Goal: Task Accomplishment & Management: Complete application form

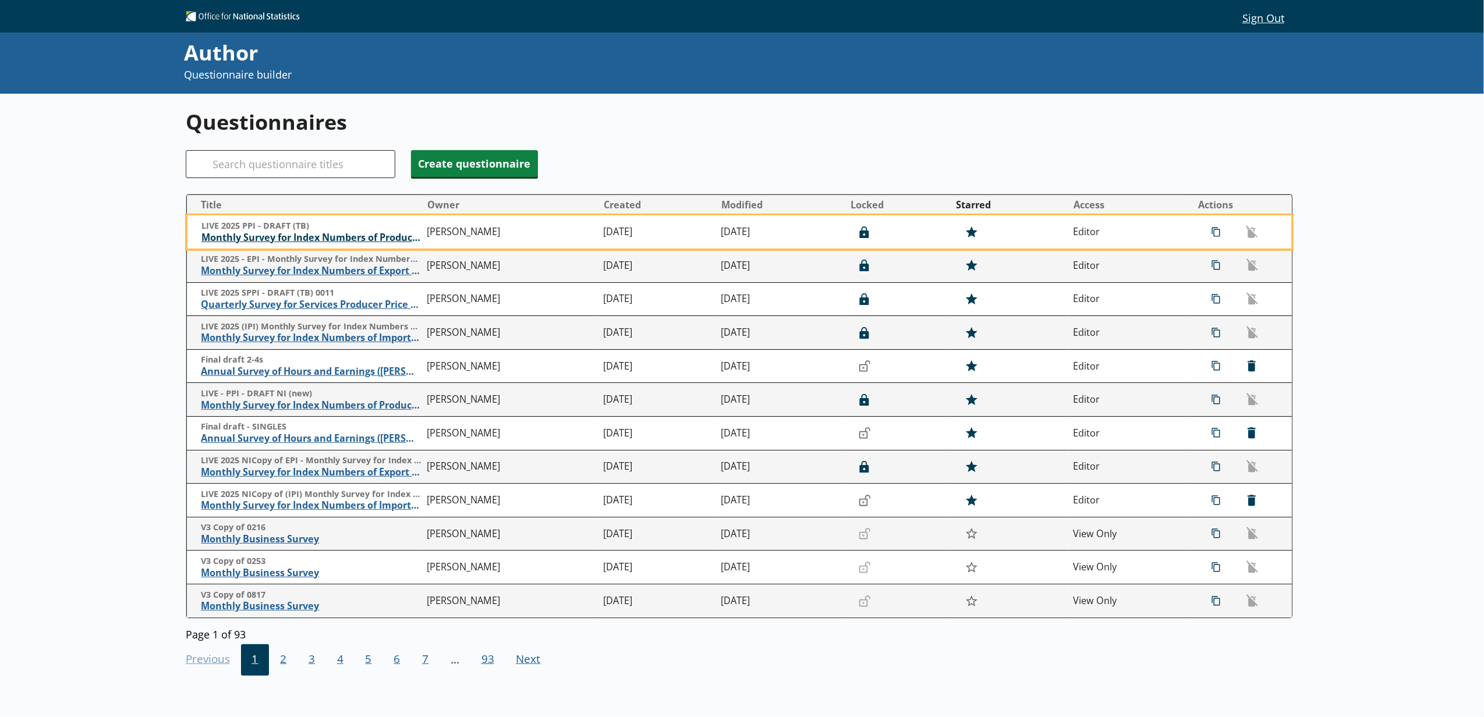
click at [338, 239] on span "Monthly Survey for Index Numbers of Producer Prices - Price Quotation Return" at bounding box center [311, 238] width 220 height 12
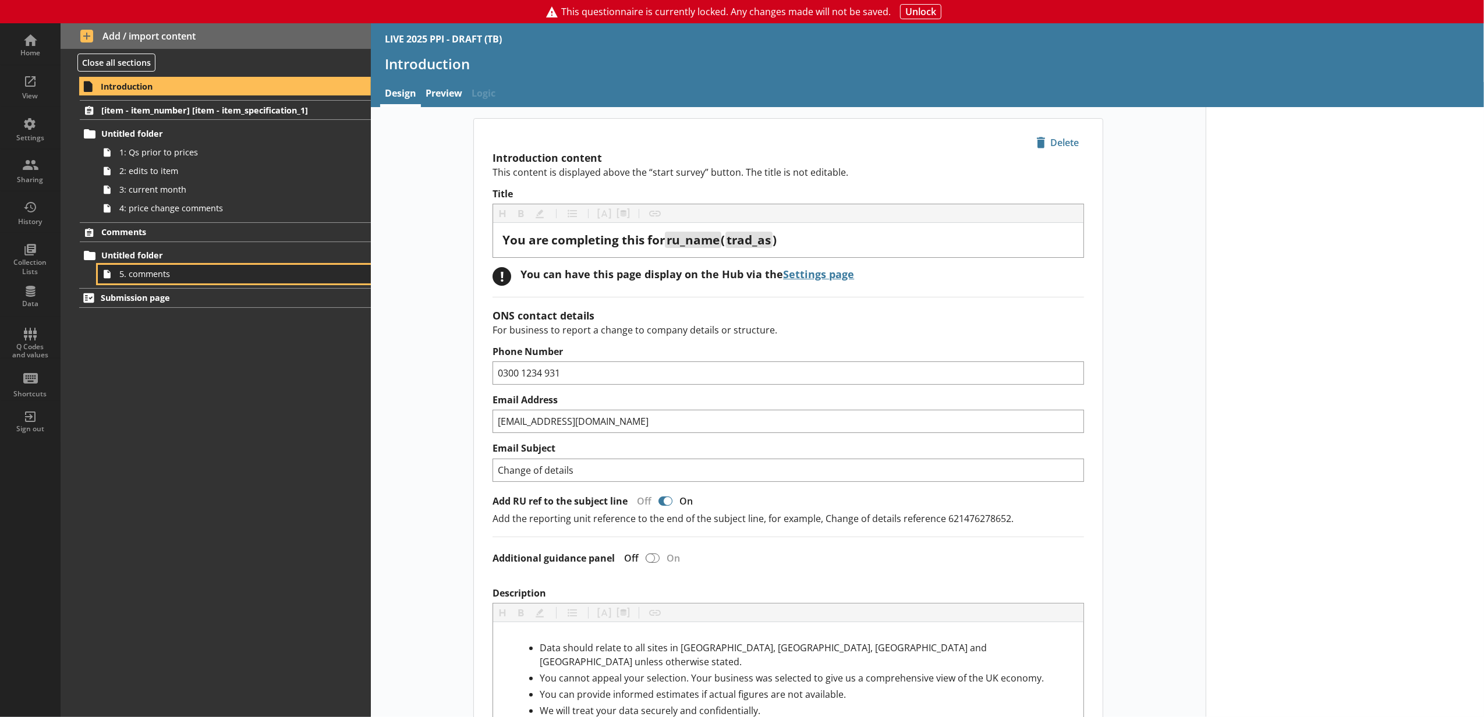
click at [177, 279] on span "5. comments" at bounding box center [218, 273] width 199 height 11
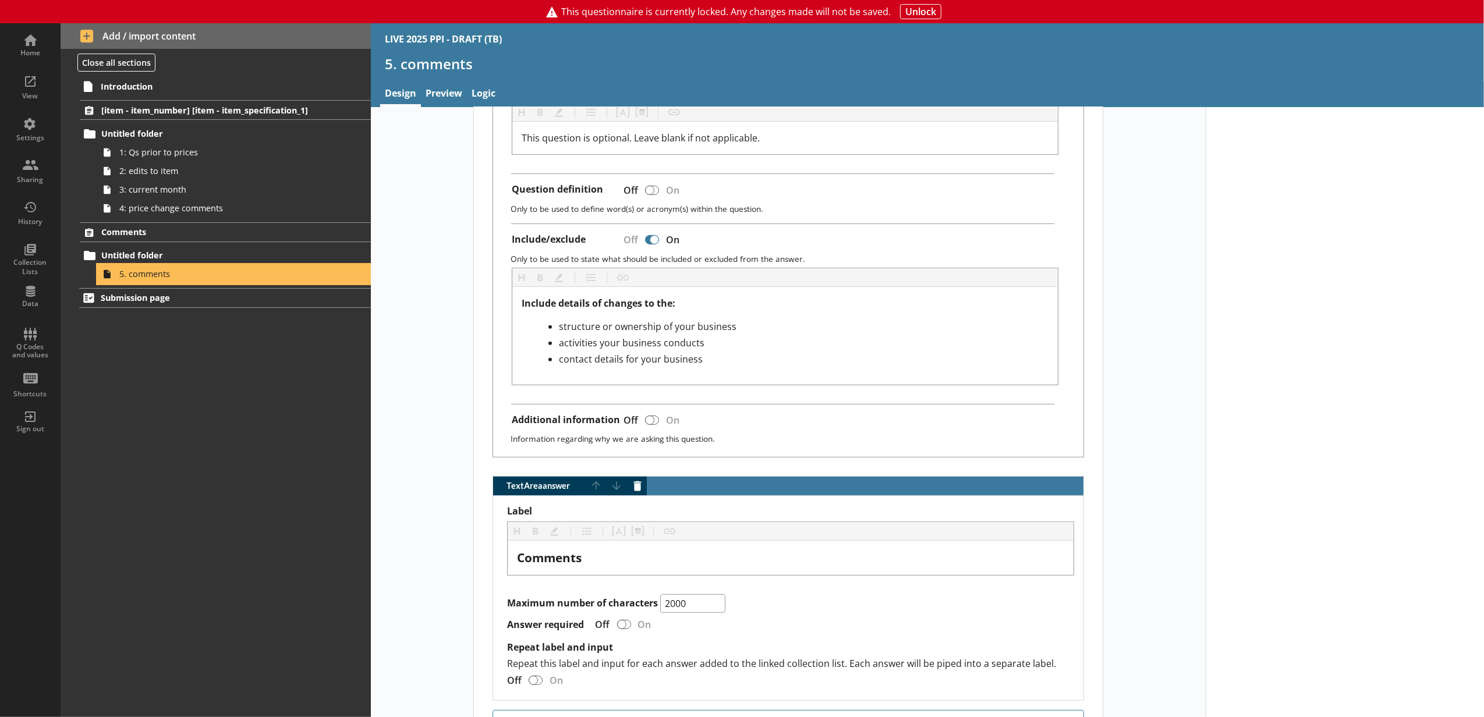
scroll to position [232, 0]
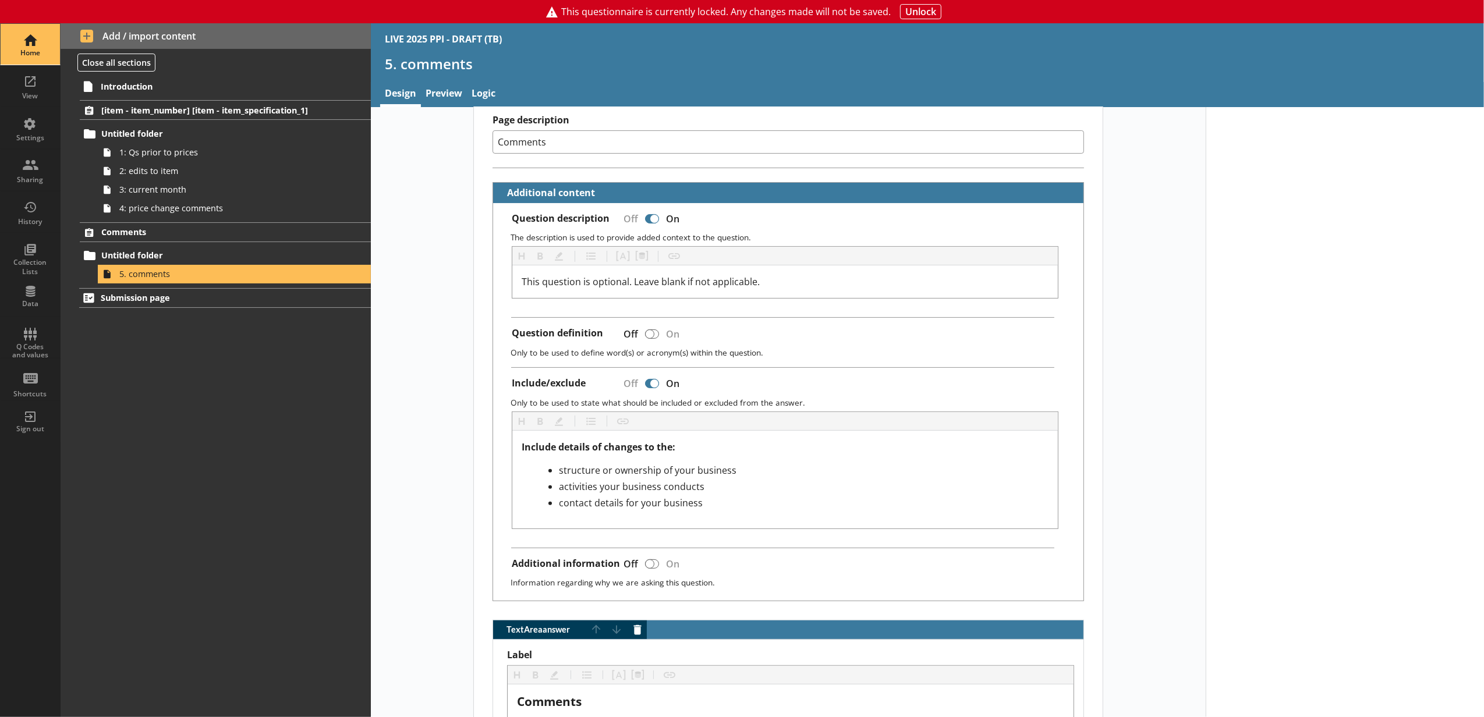
click at [19, 49] on div "Home" at bounding box center [30, 52] width 41 height 9
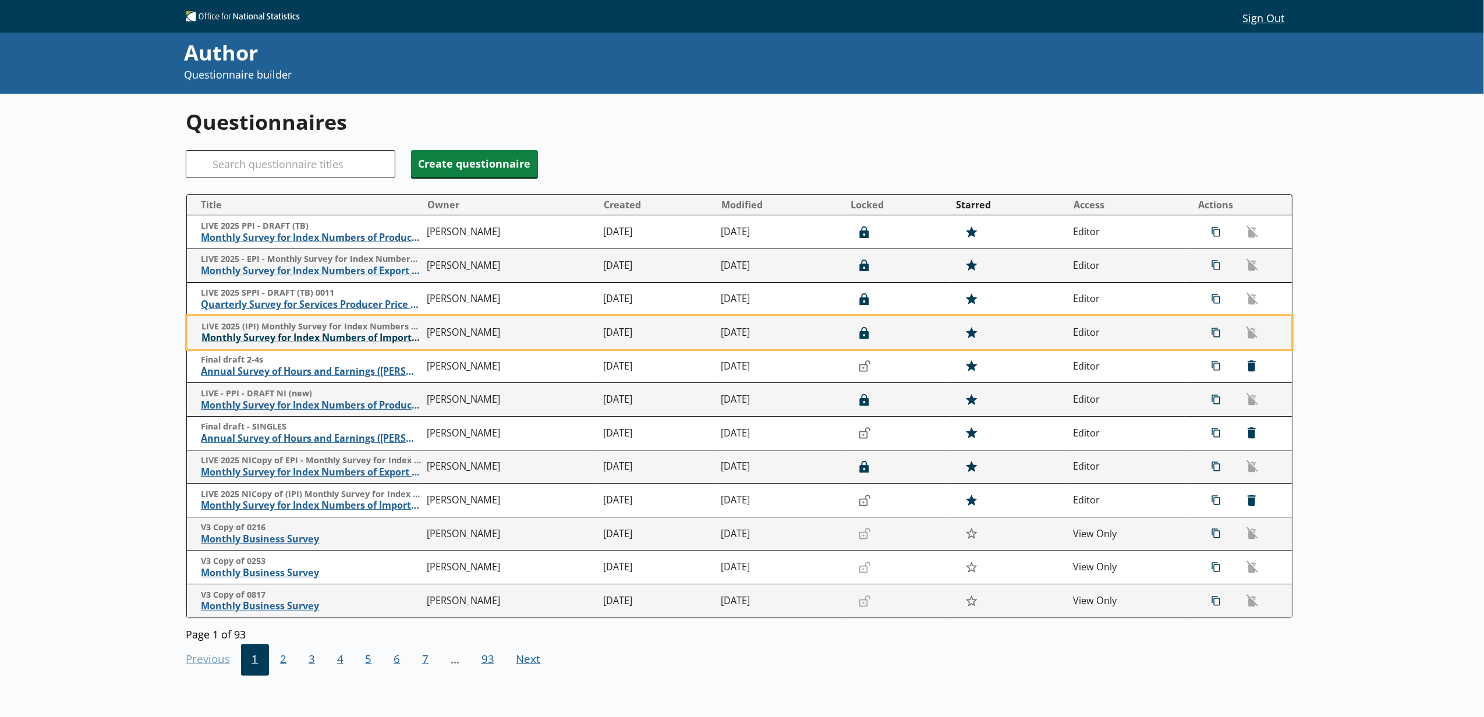
click at [325, 343] on span "Monthly Survey for Index Numbers of Import Prices - Price Quotation Return" at bounding box center [311, 338] width 220 height 12
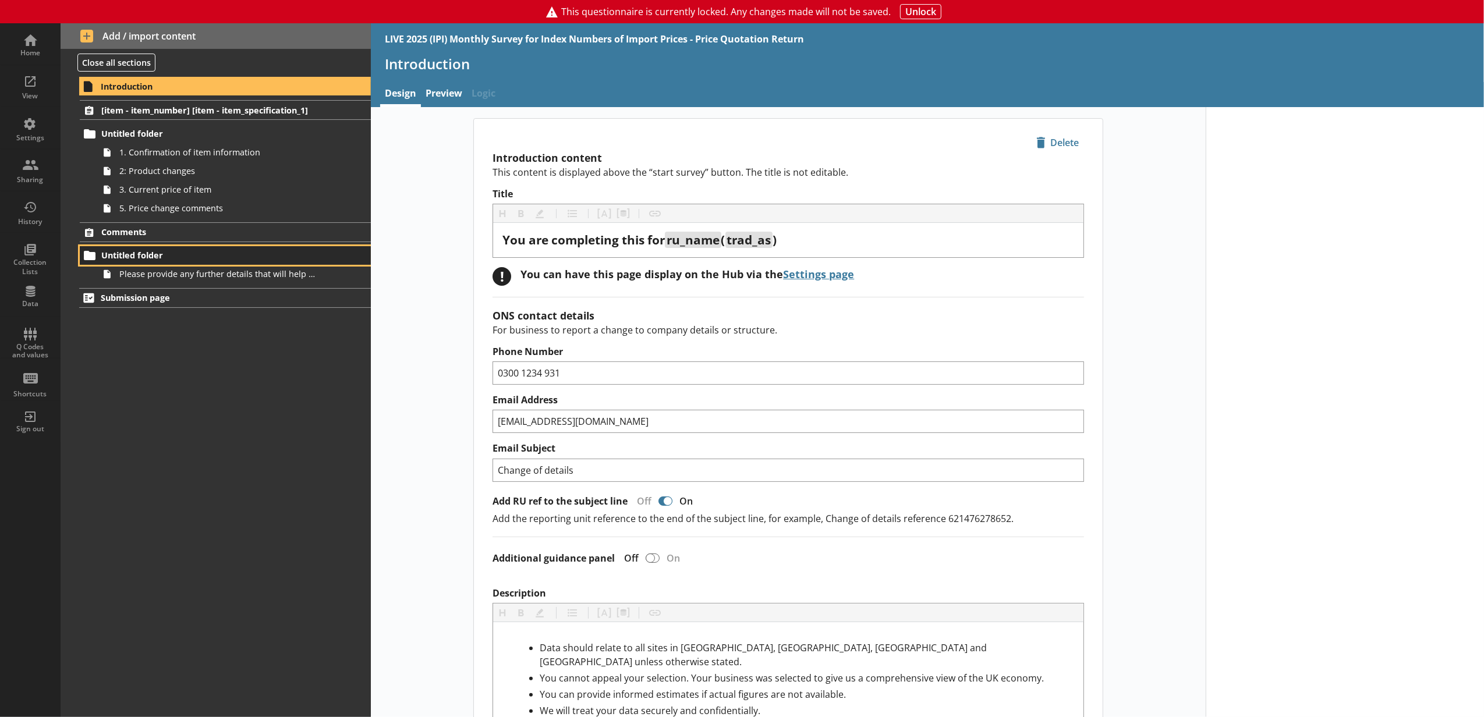
click at [213, 264] on link "Untitled folder" at bounding box center [225, 255] width 291 height 19
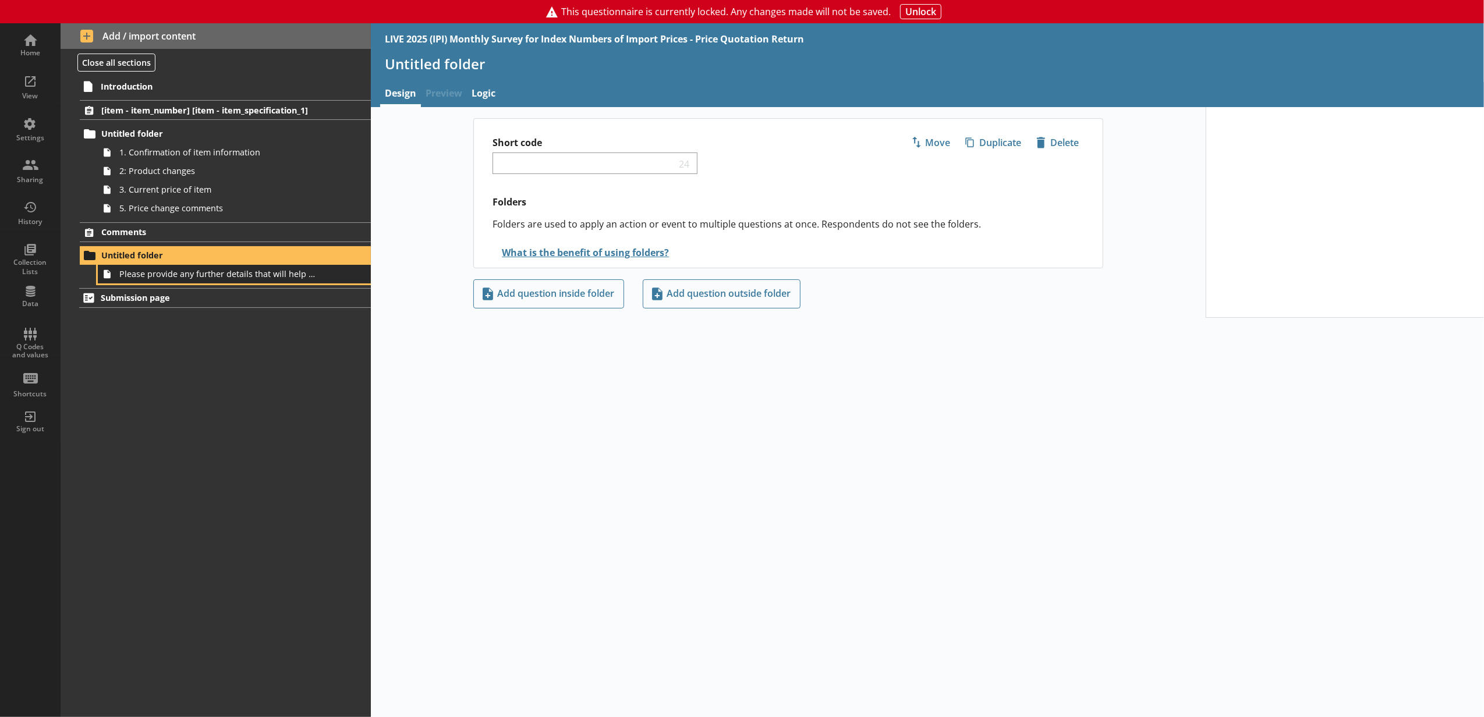
click at [215, 271] on span "Please provide any further details that will help us to understand your busines…" at bounding box center [218, 273] width 199 height 11
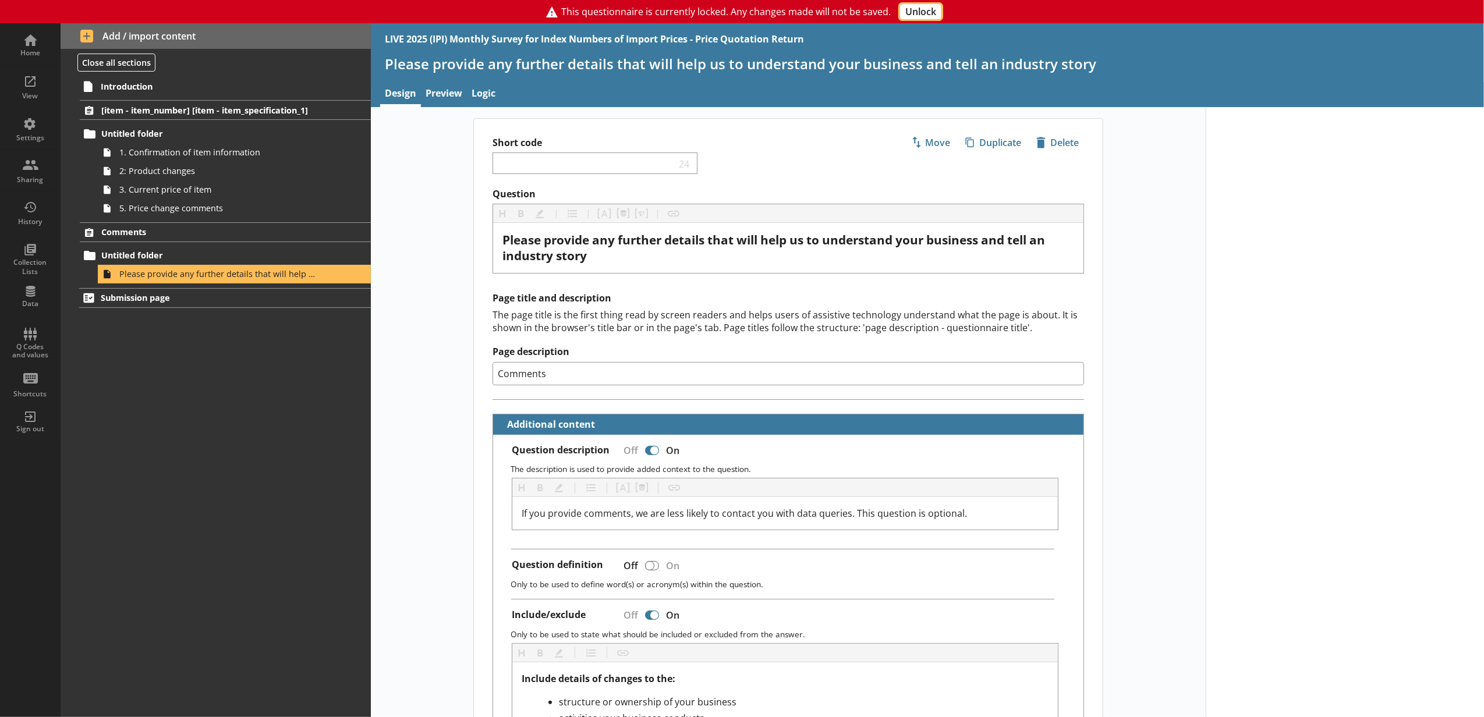
click at [916, 8] on button "Unlock" at bounding box center [920, 11] width 41 height 15
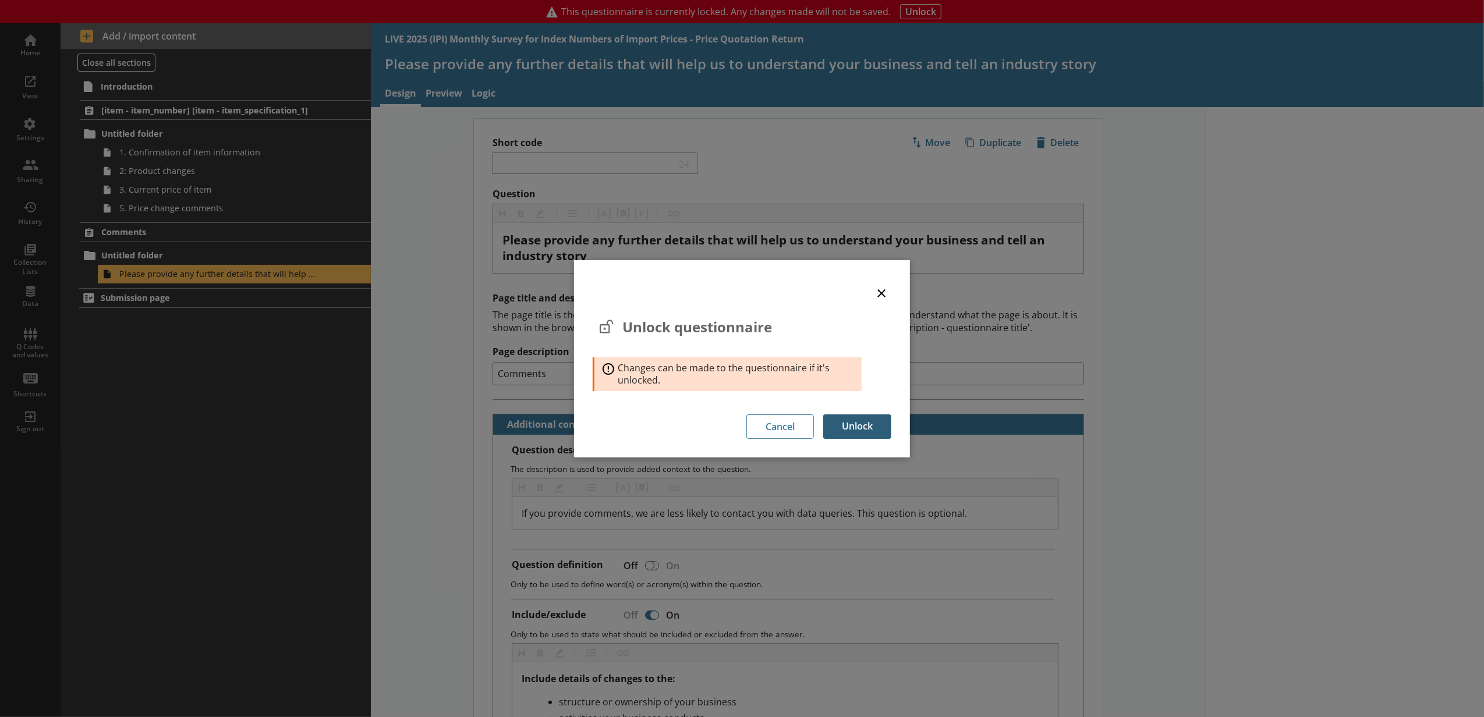
click at [870, 415] on button "Unlock" at bounding box center [857, 427] width 68 height 24
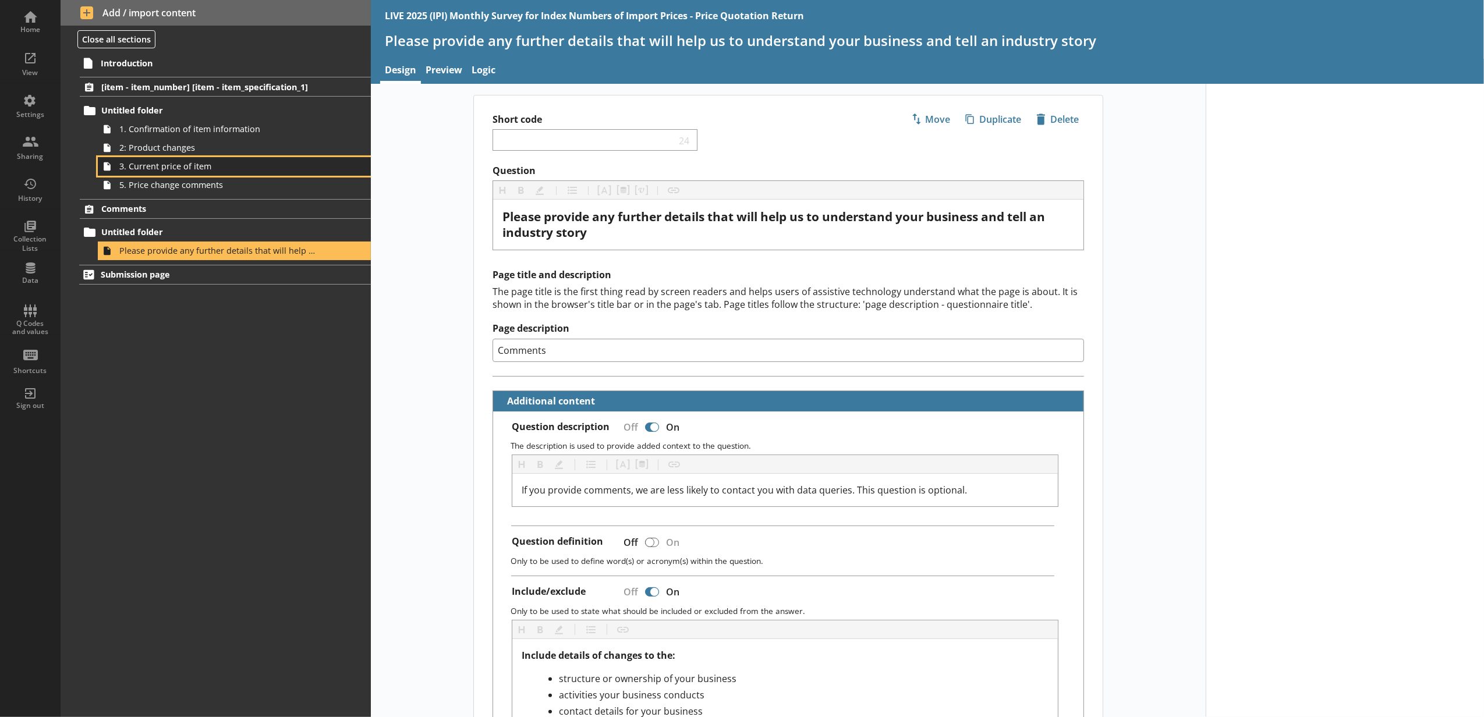
click at [246, 175] on link "3. Current price of item" at bounding box center [234, 166] width 273 height 19
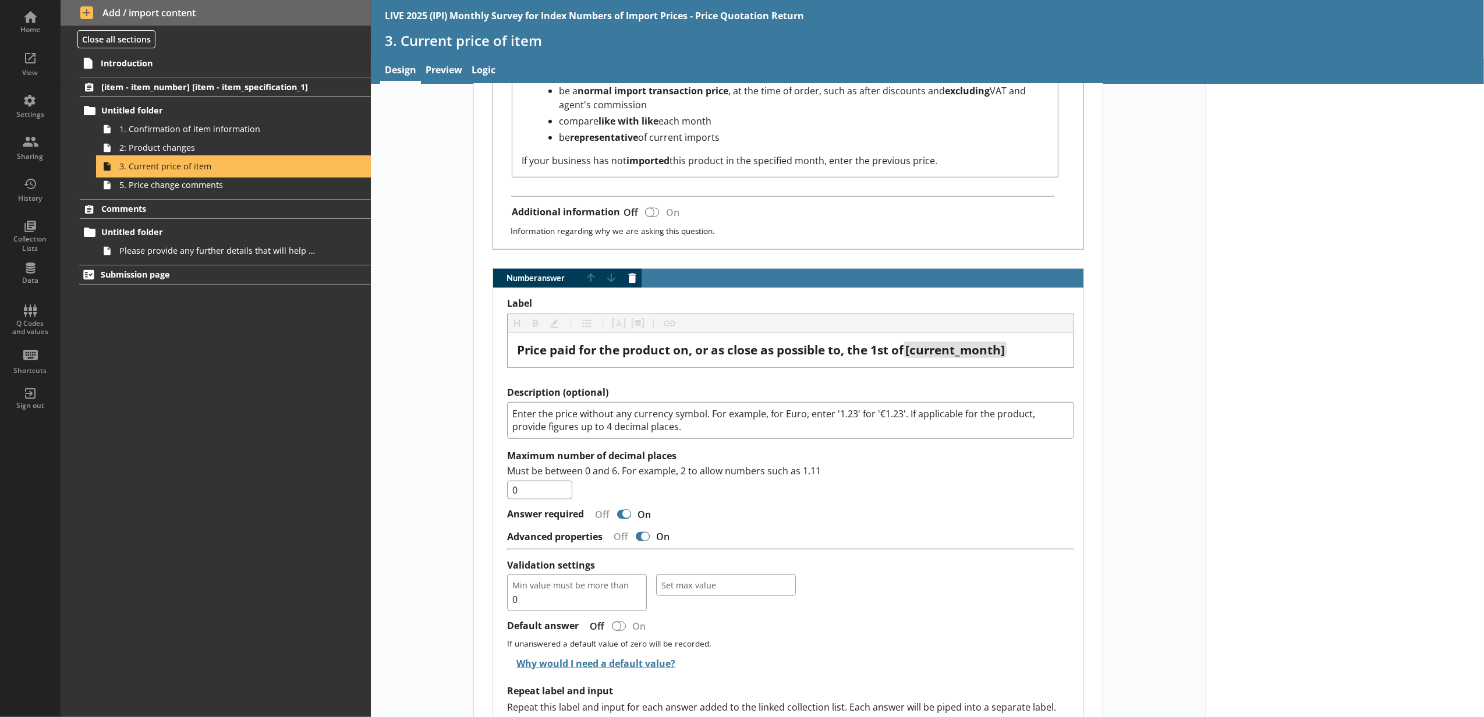
scroll to position [1164, 0]
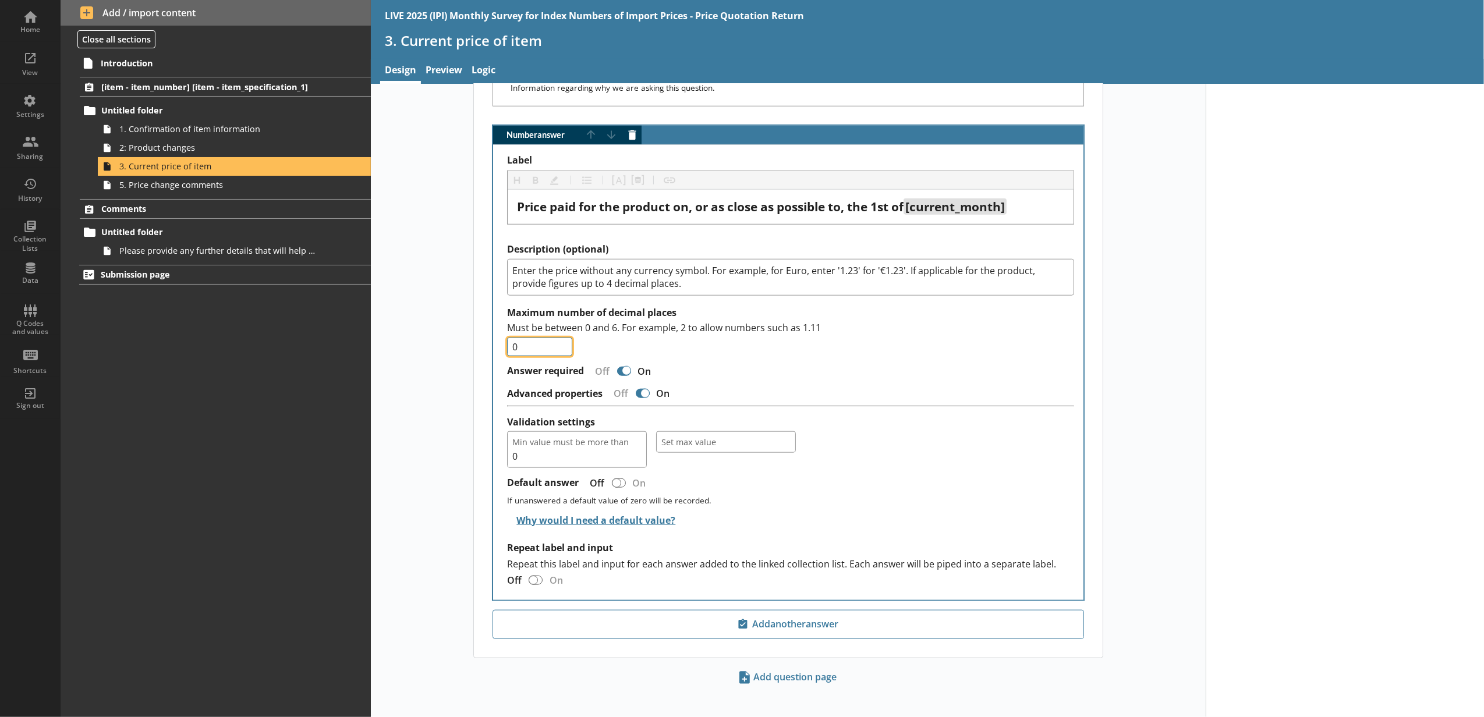
drag, startPoint x: 527, startPoint y: 355, endPoint x: 505, endPoint y: 350, distance: 22.5
click at [507, 350] on input "0" at bounding box center [539, 347] width 65 height 19
type input "4"
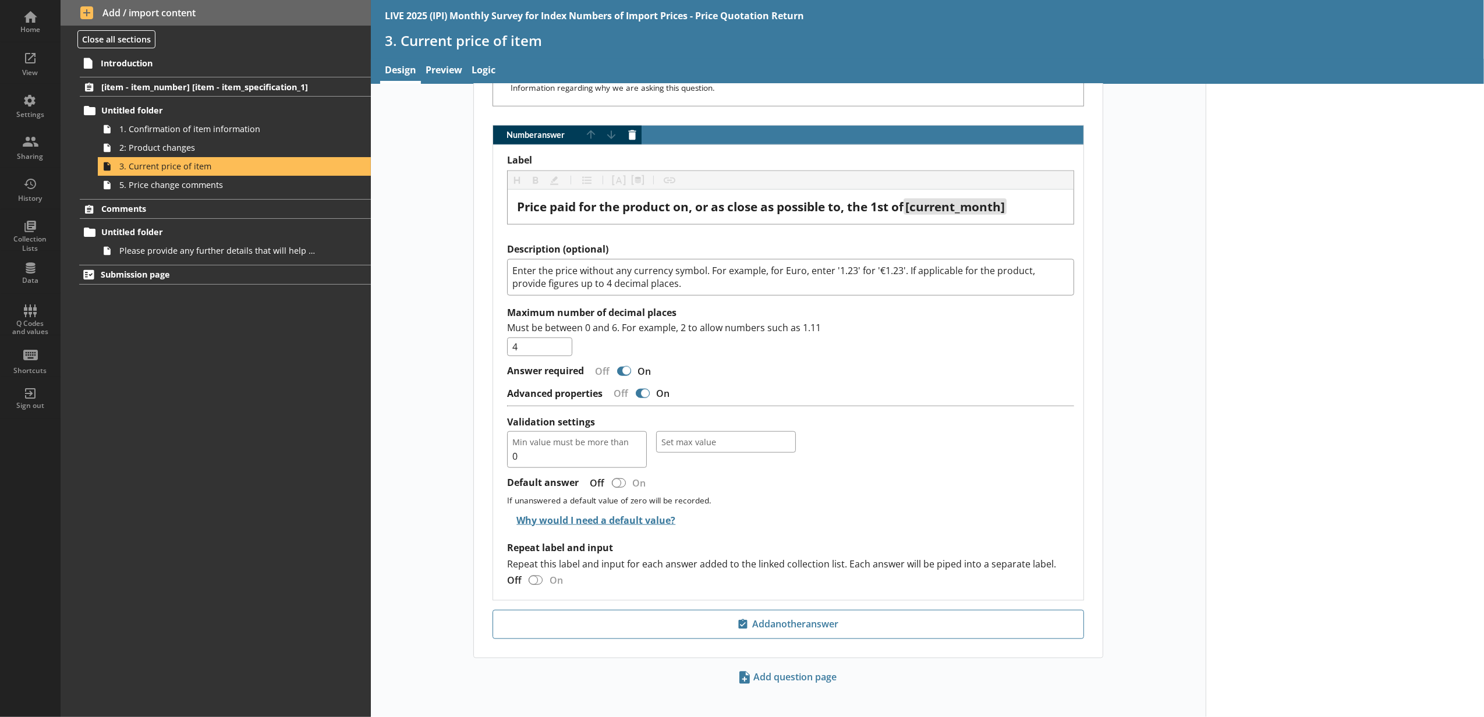
click at [199, 247] on span "Please provide any further details that will help us to understand your busines…" at bounding box center [218, 250] width 199 height 11
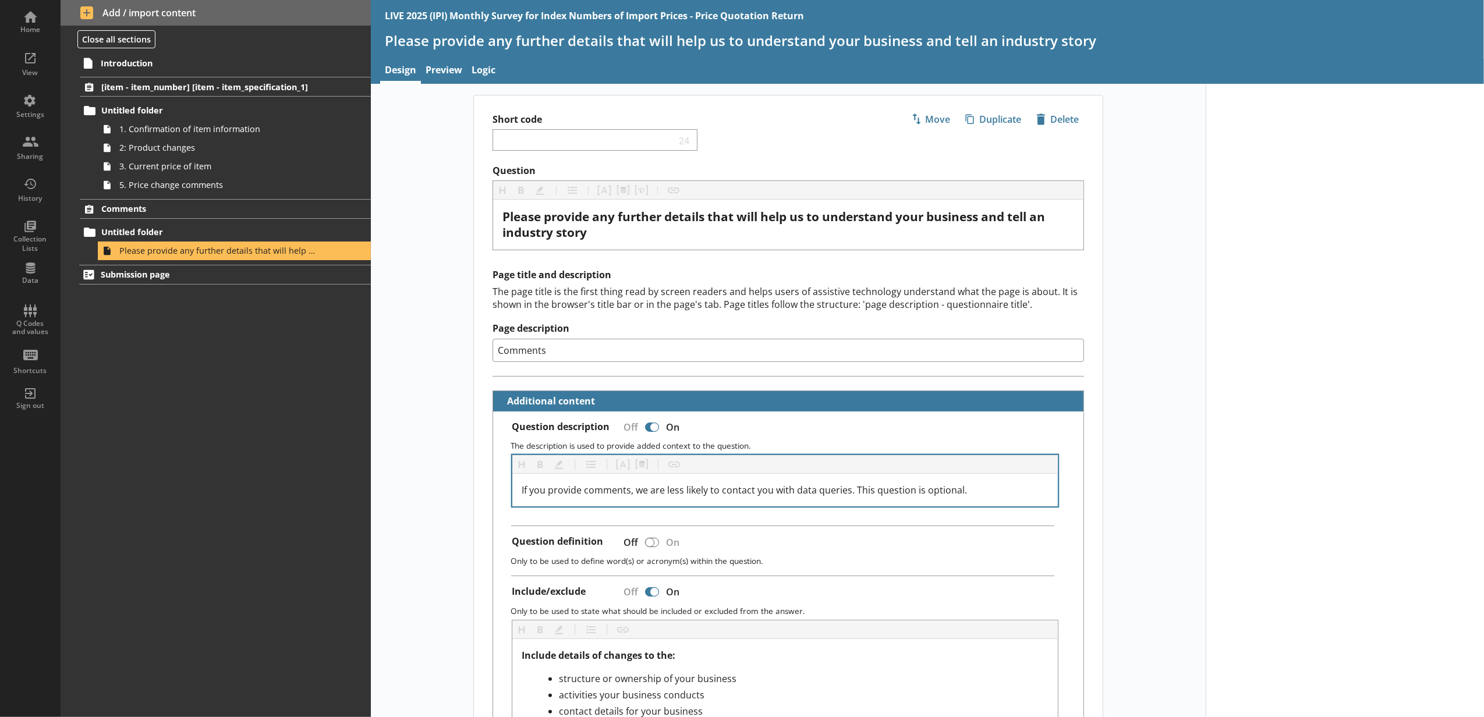
click at [975, 480] on div "If you provide comments, we are less likely to contact you with data queries. T…" at bounding box center [785, 490] width 546 height 33
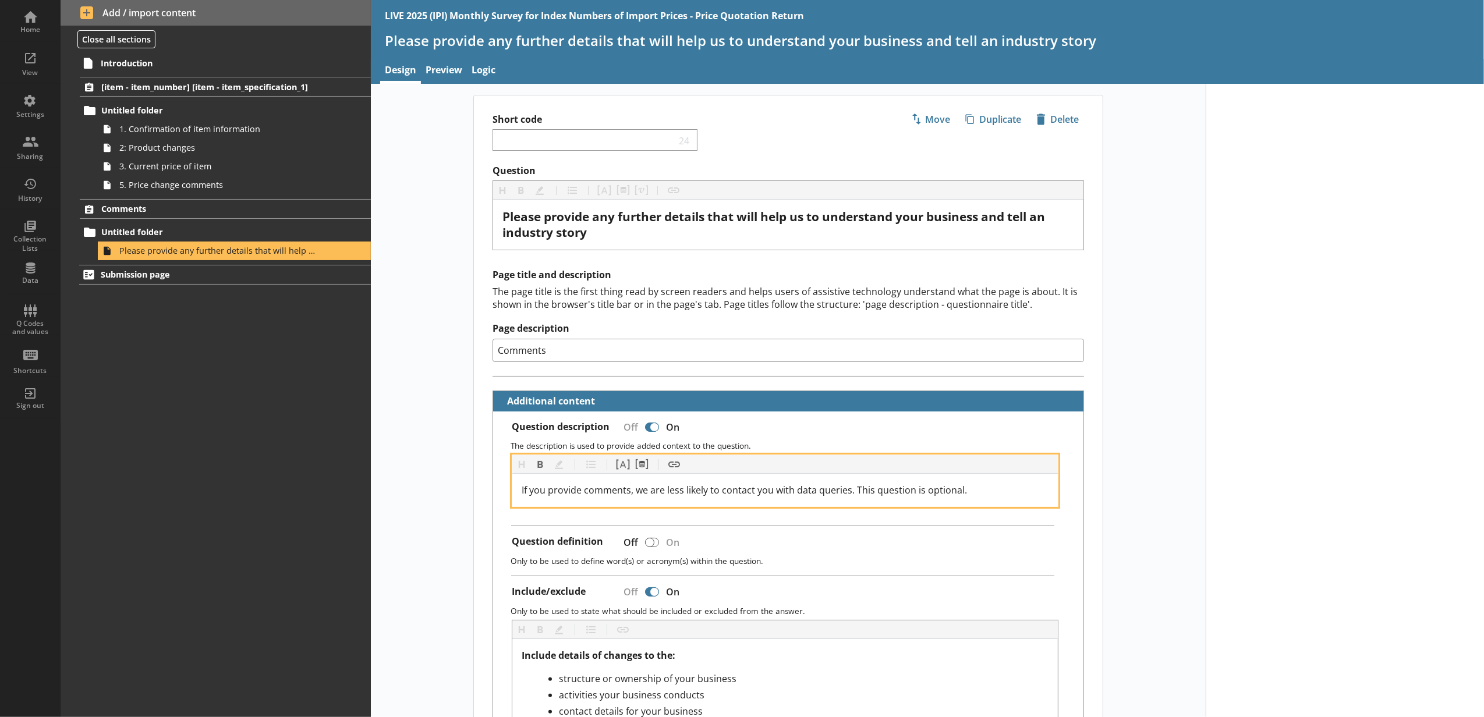
click at [978, 486] on div "If you provide comments, we are less likely to contact you with data queries. T…" at bounding box center [785, 490] width 527 height 14
drag, startPoint x: 978, startPoint y: 486, endPoint x: 517, endPoint y: 487, distance: 461.1
click at [517, 487] on div "If you provide comments, we are less likely to contact you with data queries. T…" at bounding box center [785, 490] width 546 height 33
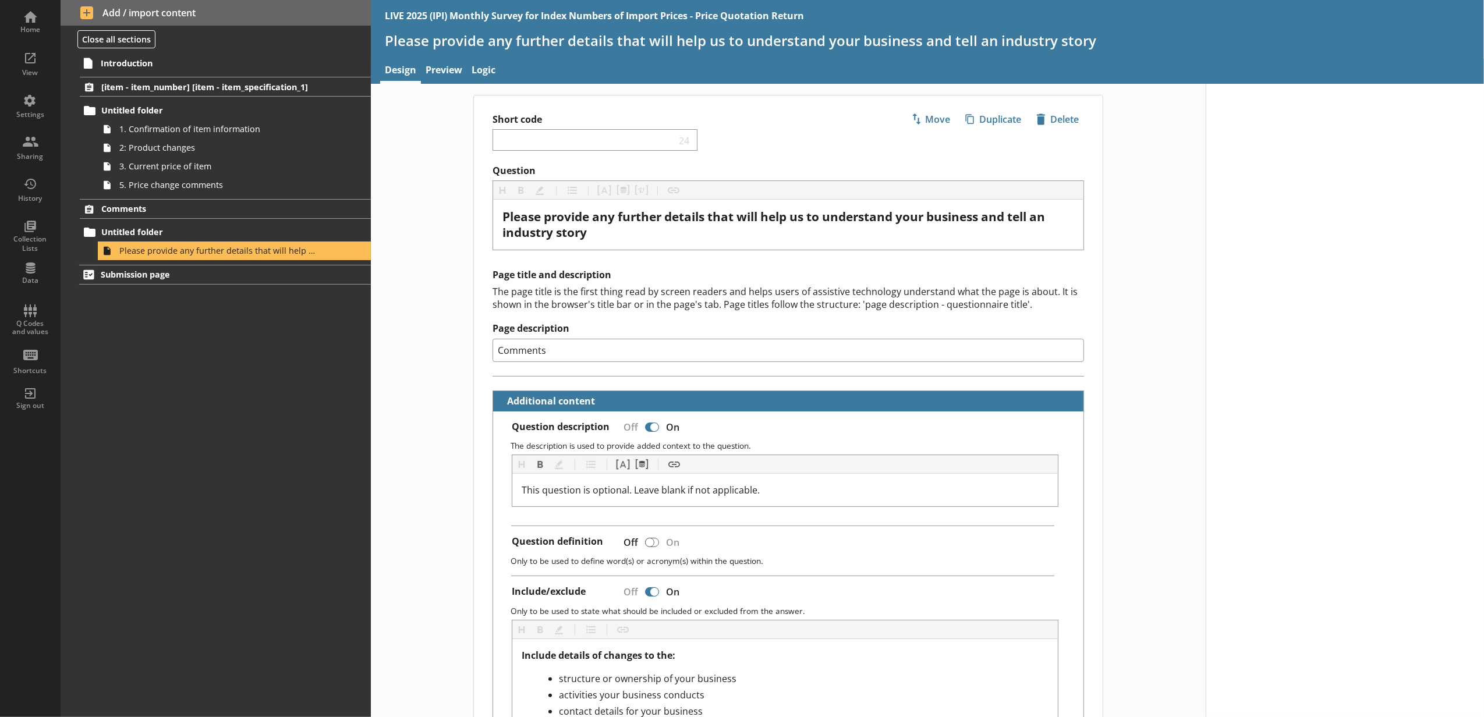
click at [1247, 441] on div at bounding box center [1345, 630] width 278 height 1093
click at [31, 15] on div "Home" at bounding box center [30, 21] width 41 height 41
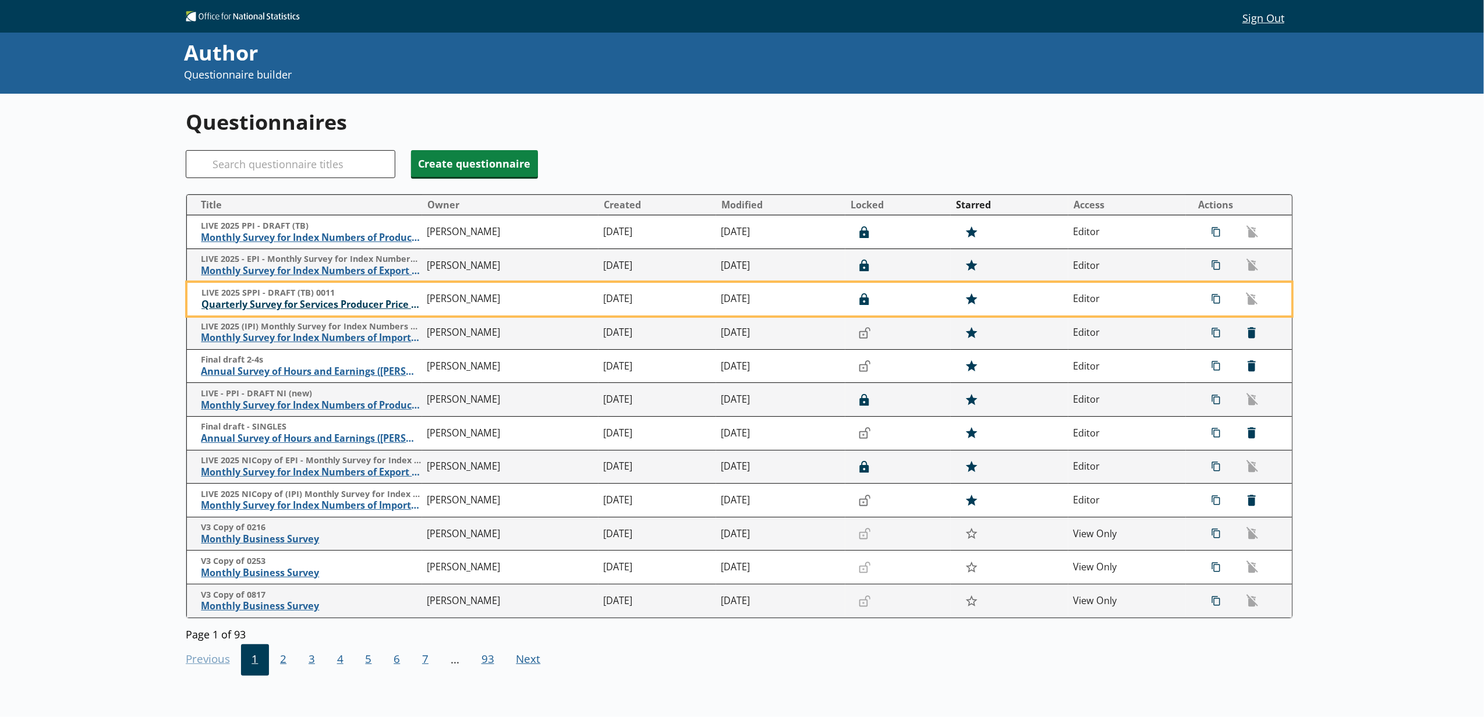
click at [301, 310] on span "Quarterly Survey for Services Producer Price Indices" at bounding box center [311, 305] width 220 height 12
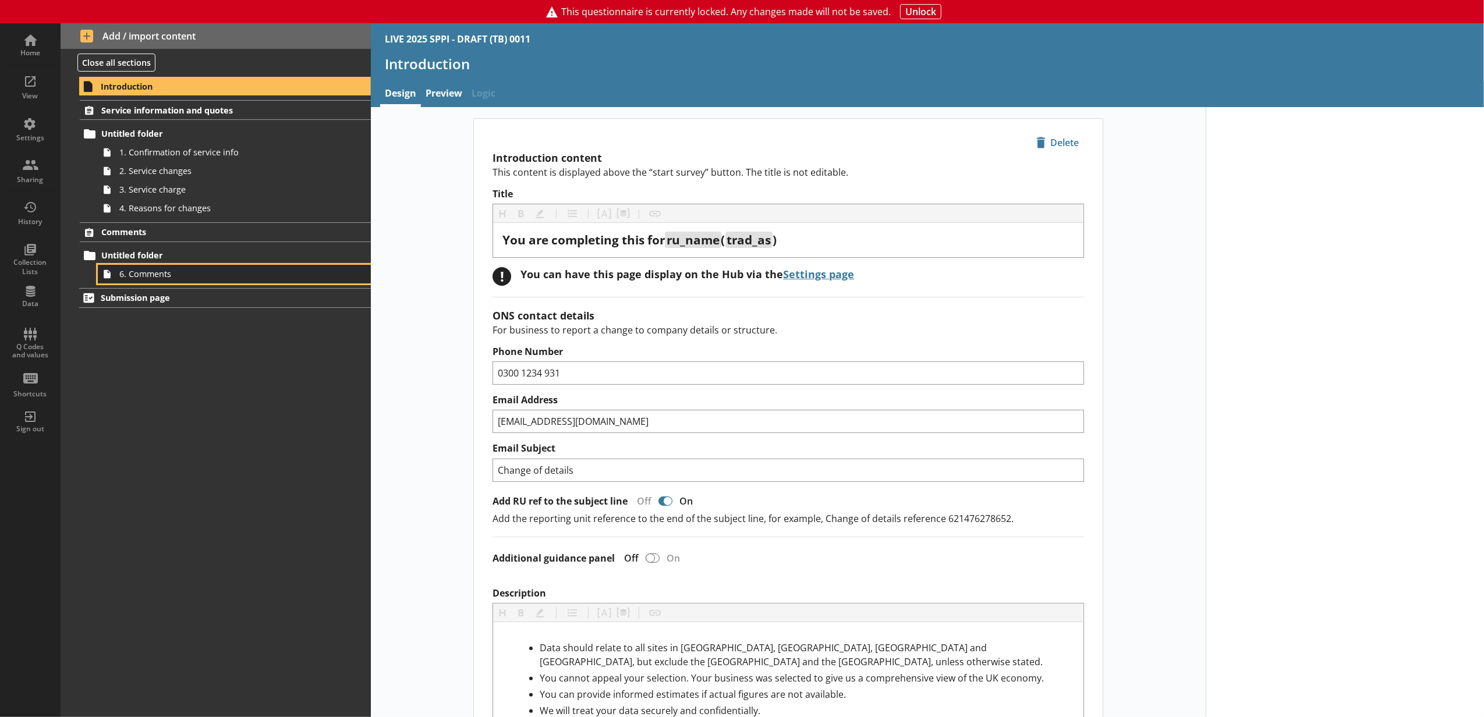
click at [176, 275] on ol "Service information and quotes Untitled folder 1. Confirmation of service info …" at bounding box center [216, 191] width 310 height 183
click at [248, 275] on span "6. Comments" at bounding box center [218, 273] width 199 height 11
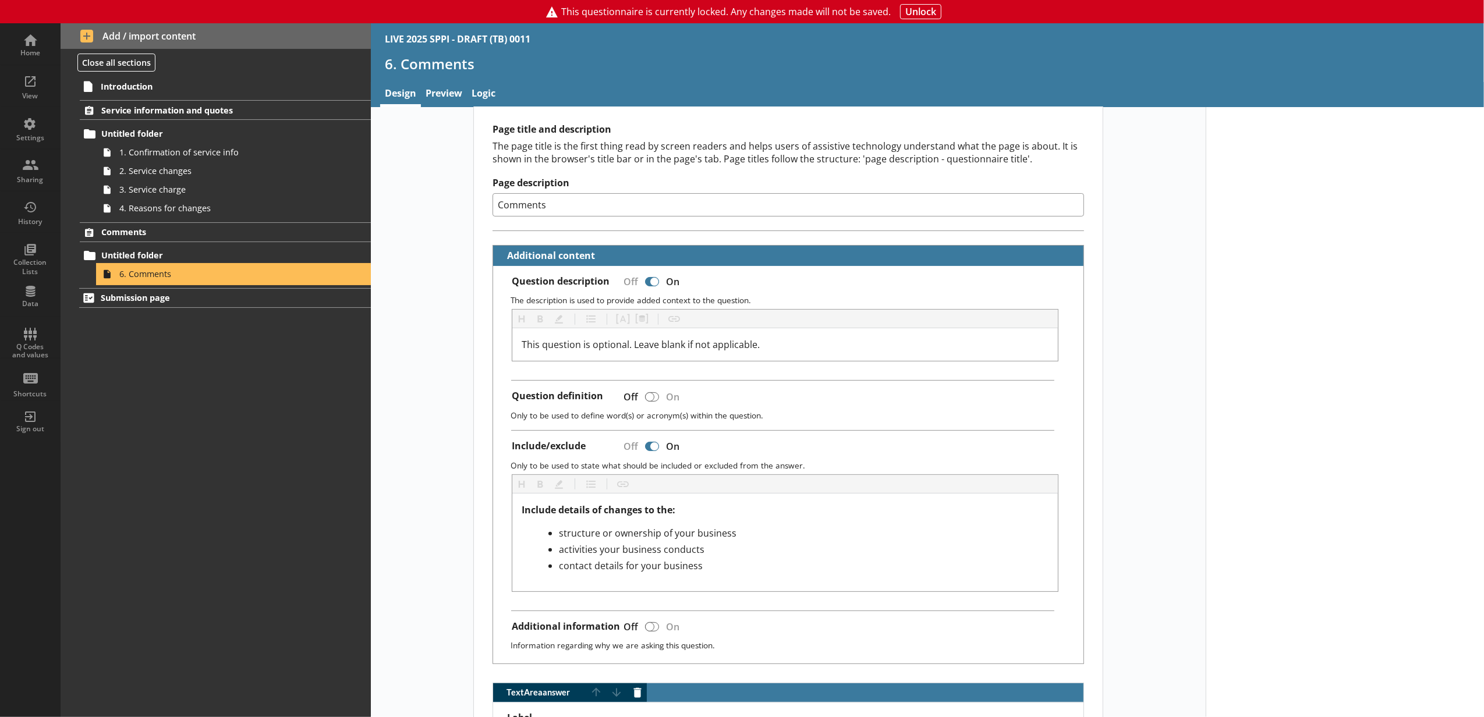
scroll to position [388, 0]
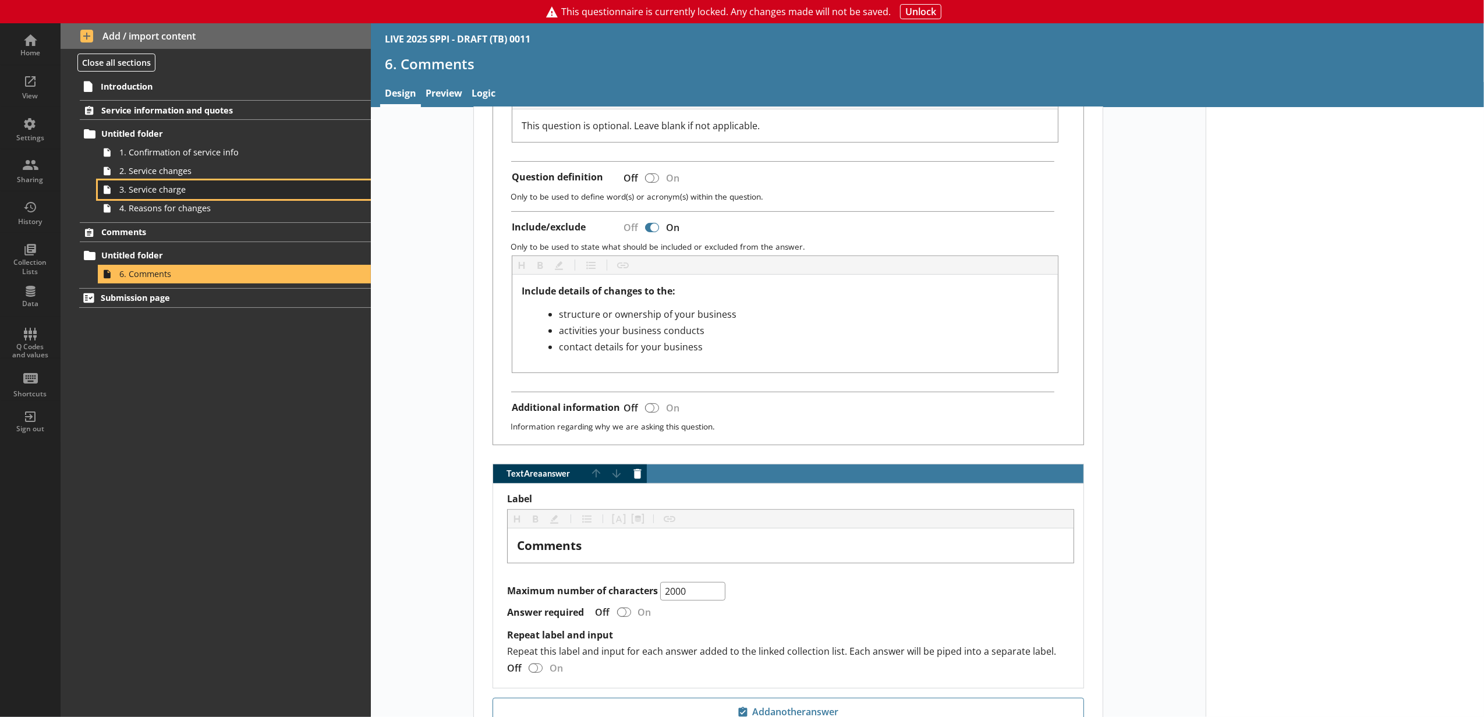
click at [217, 193] on span "3. Service charge" at bounding box center [218, 189] width 199 height 11
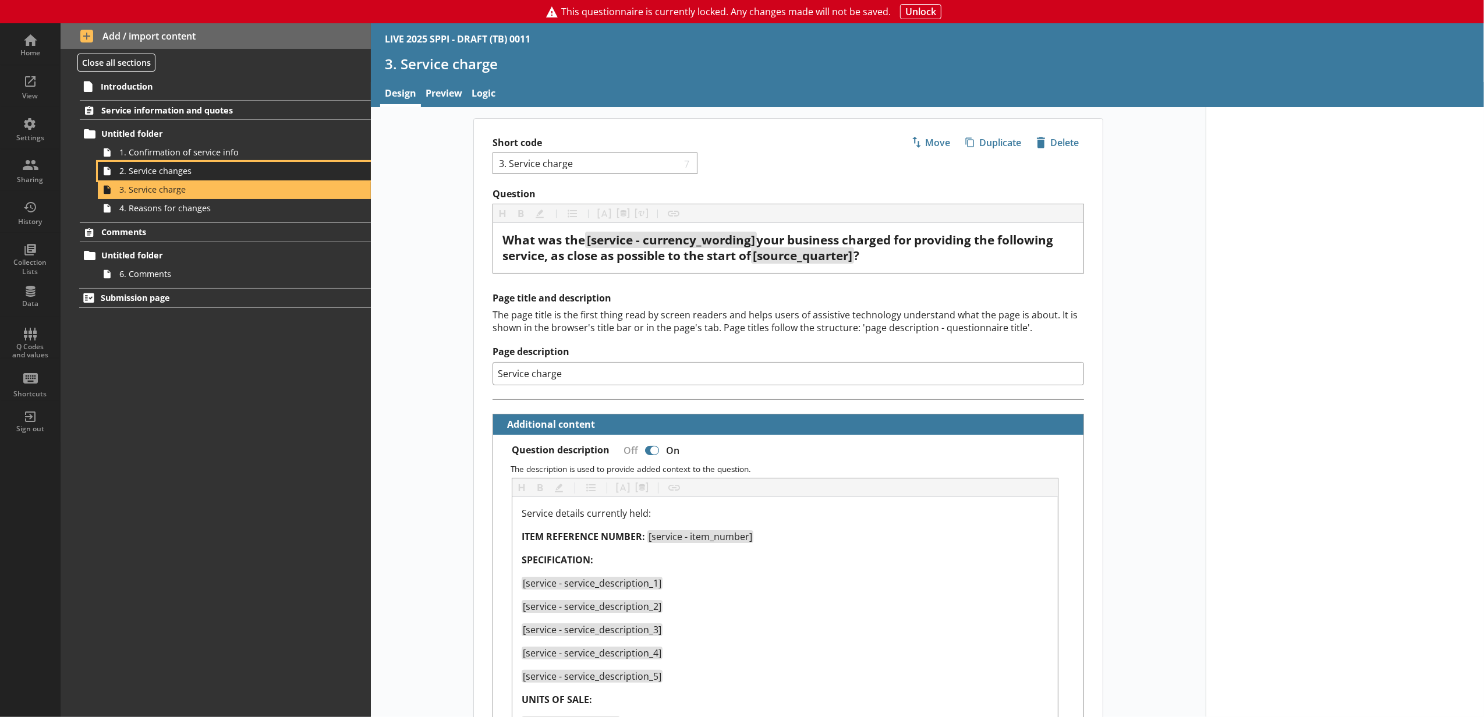
click at [222, 173] on span "2. Service changes" at bounding box center [218, 170] width 199 height 11
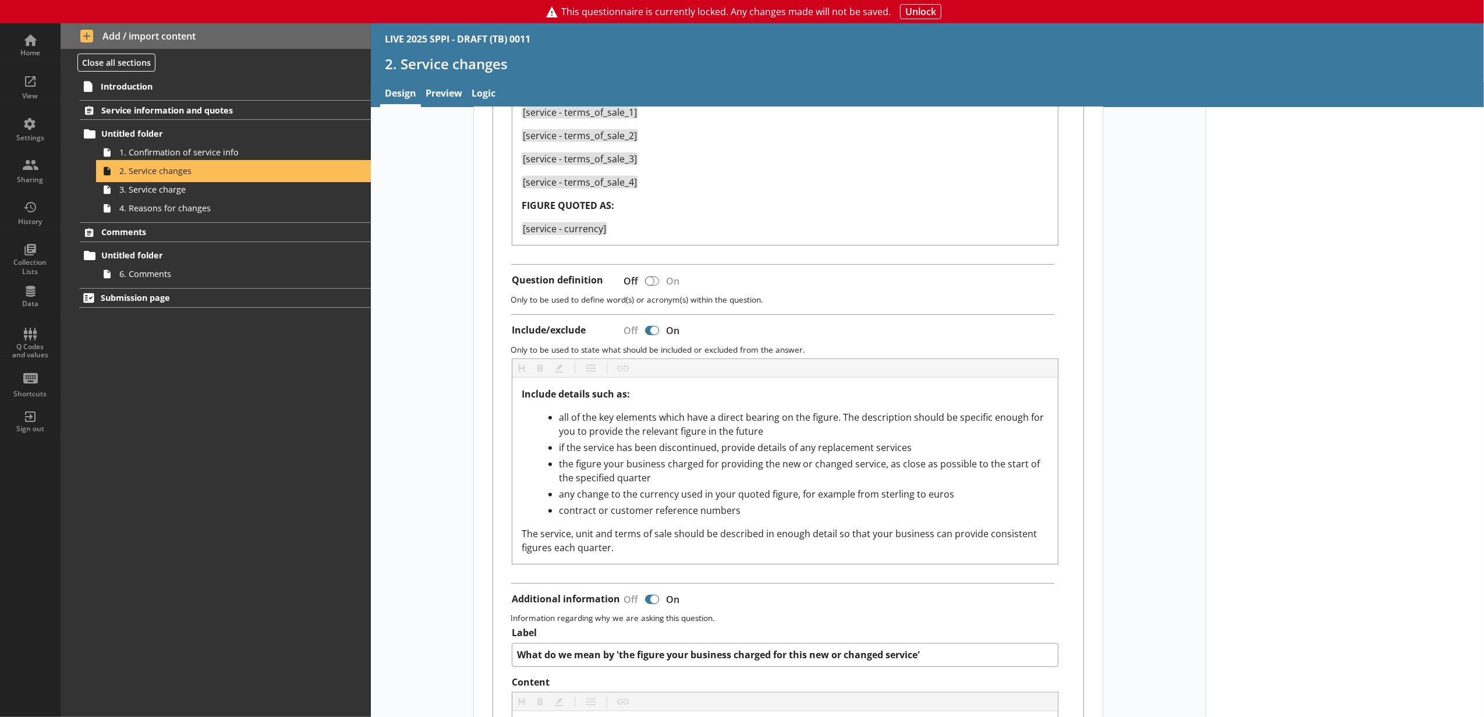
scroll to position [776, 0]
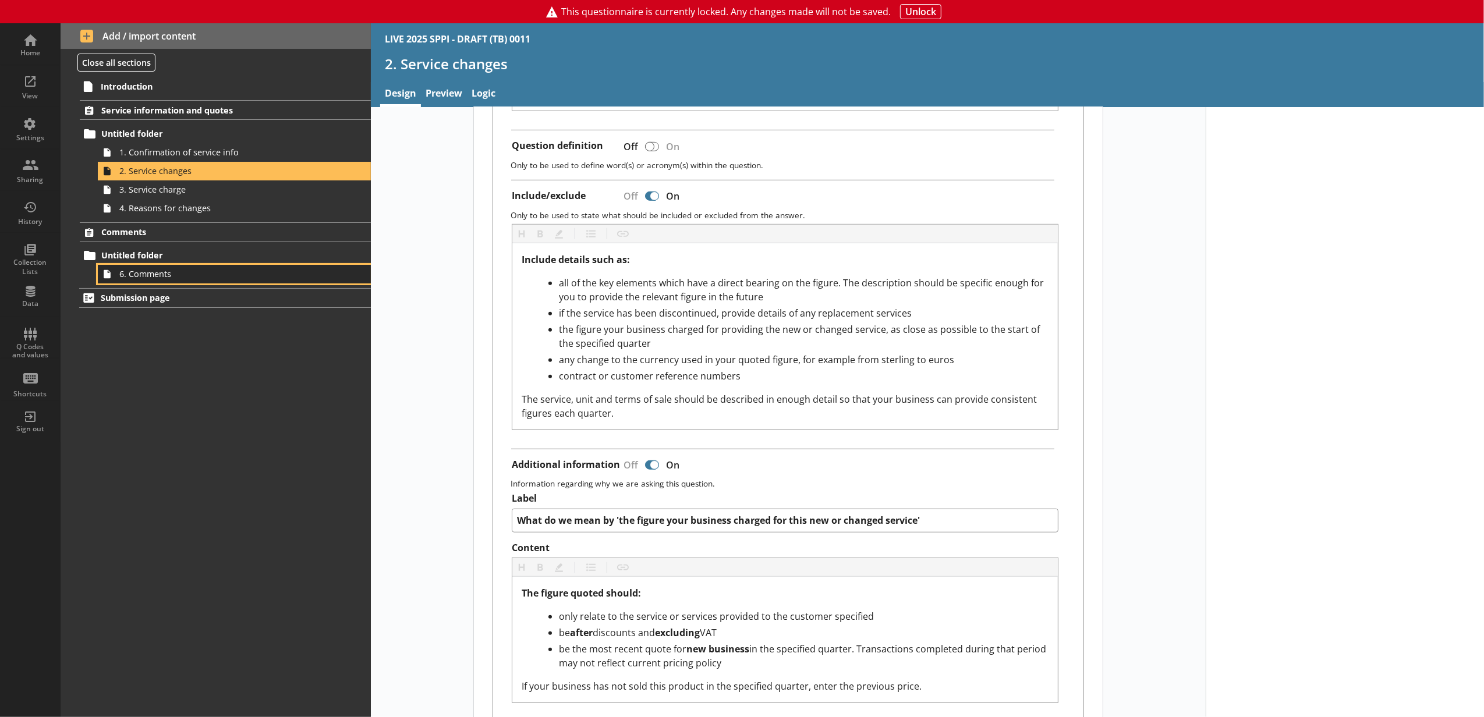
click at [252, 275] on span "6. Comments" at bounding box center [218, 273] width 199 height 11
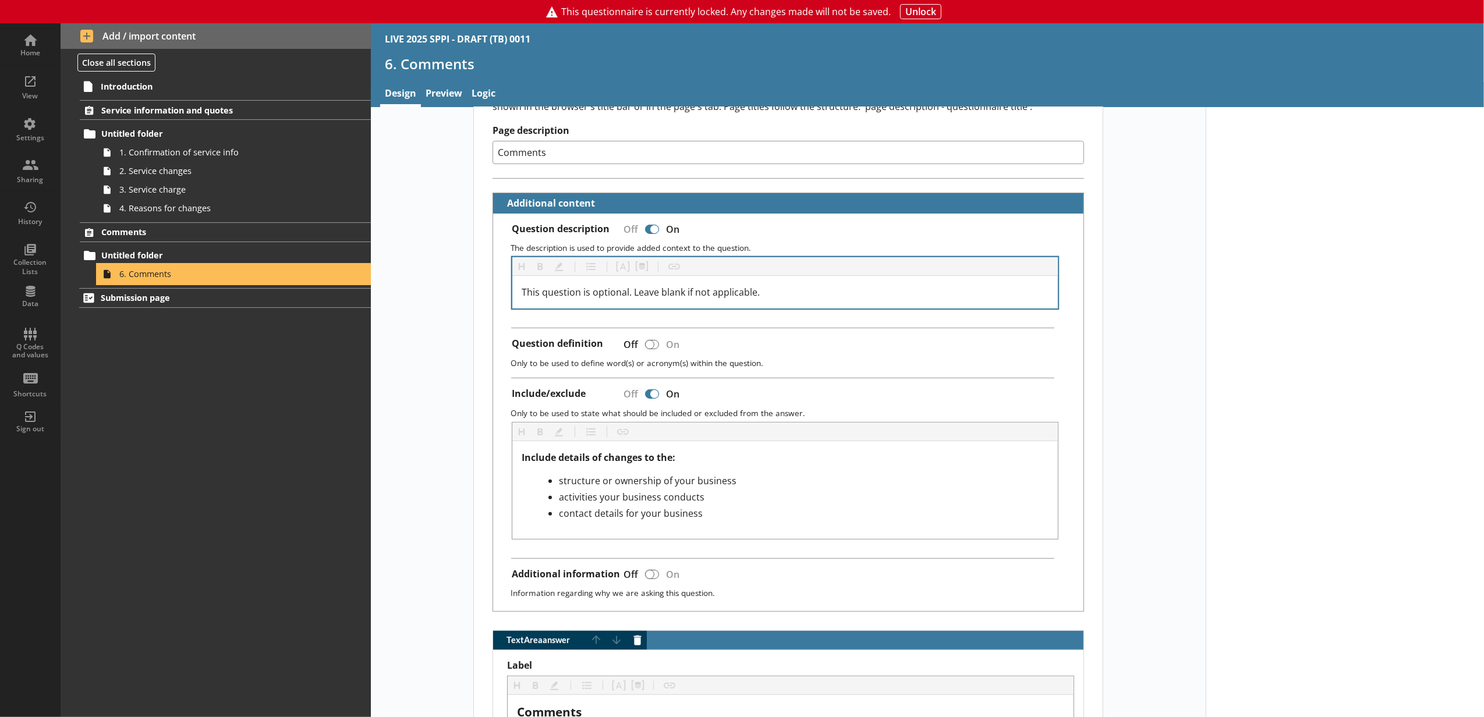
scroll to position [490, 0]
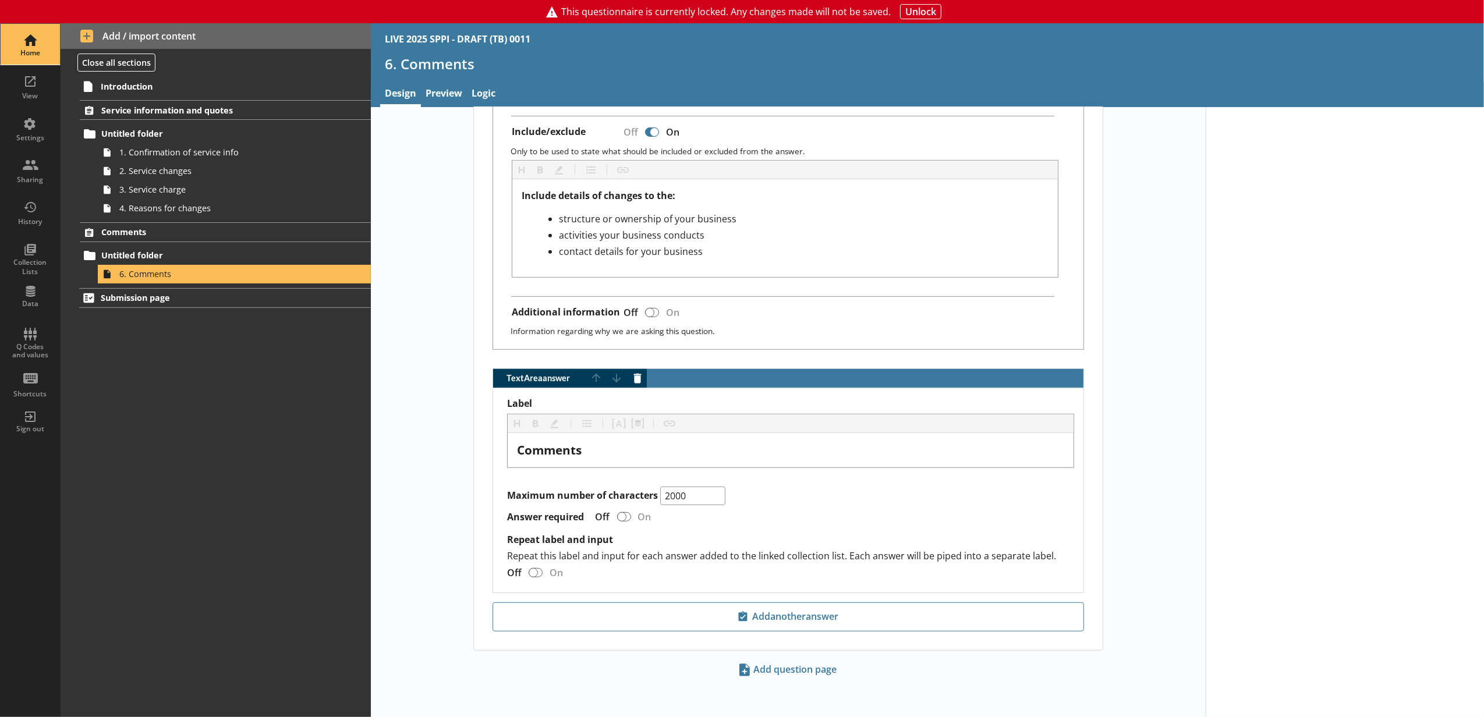
click at [55, 37] on link "Home" at bounding box center [30, 44] width 61 height 42
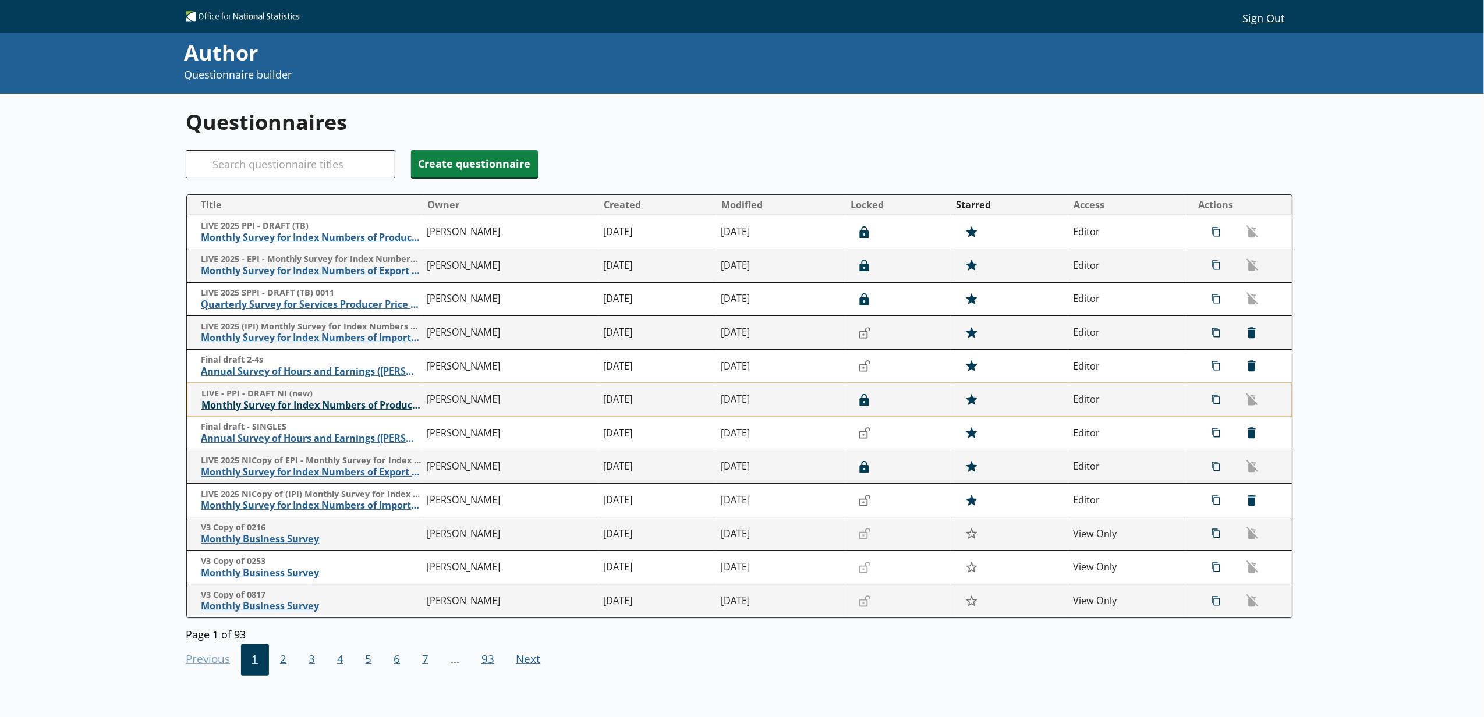
click at [359, 409] on span "Monthly Survey for Index Numbers of Producer Prices - Price Quotation Return" at bounding box center [311, 405] width 220 height 12
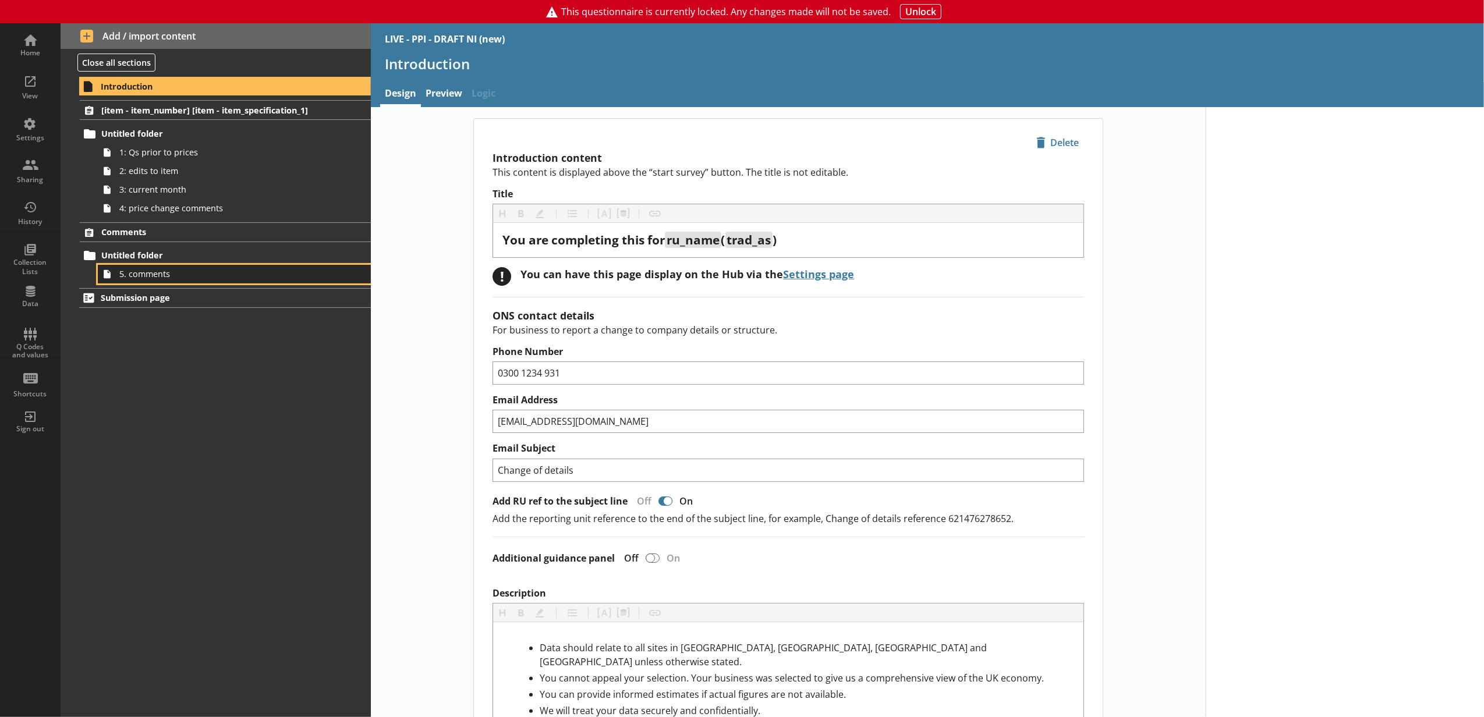
click at [257, 268] on link "5. comments" at bounding box center [234, 274] width 273 height 19
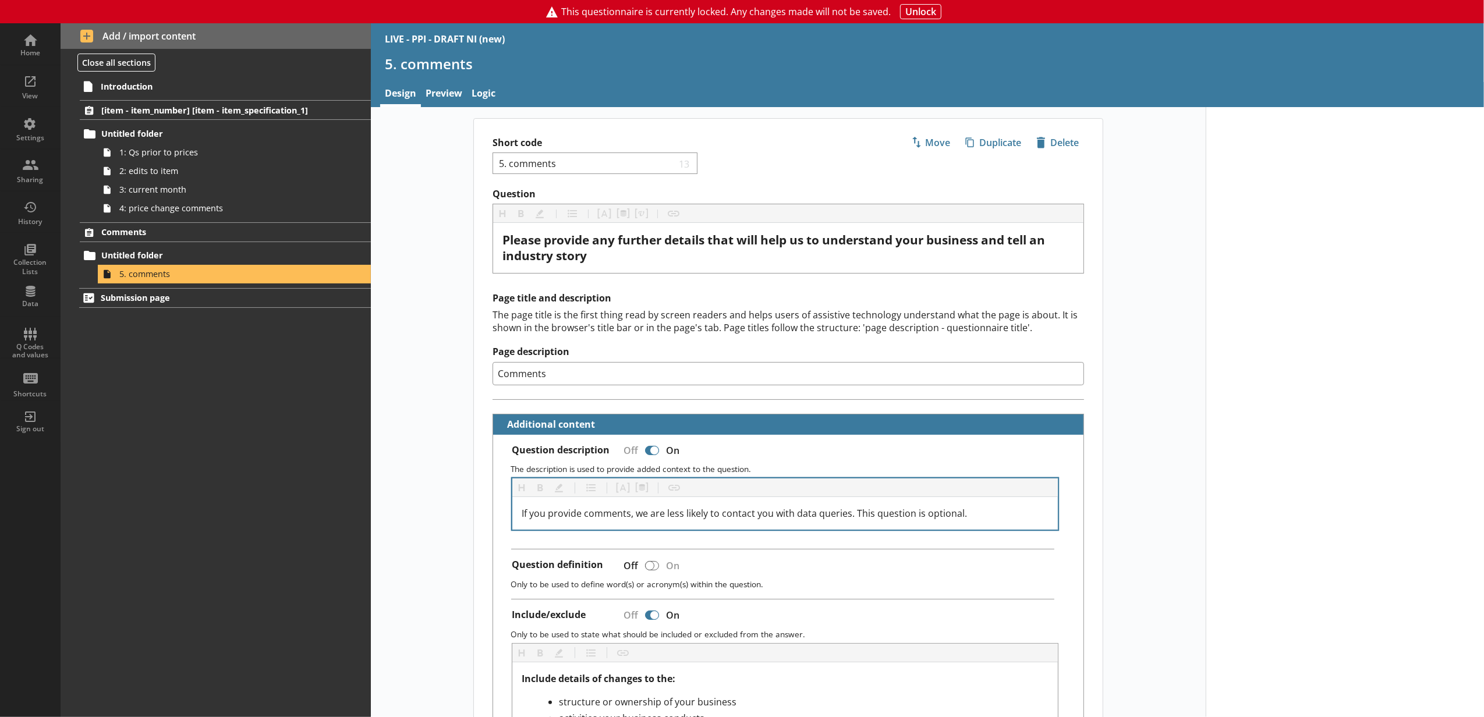
click at [1037, 507] on div "If you provide comments, we are less likely to contact you with data queries. T…" at bounding box center [785, 513] width 546 height 33
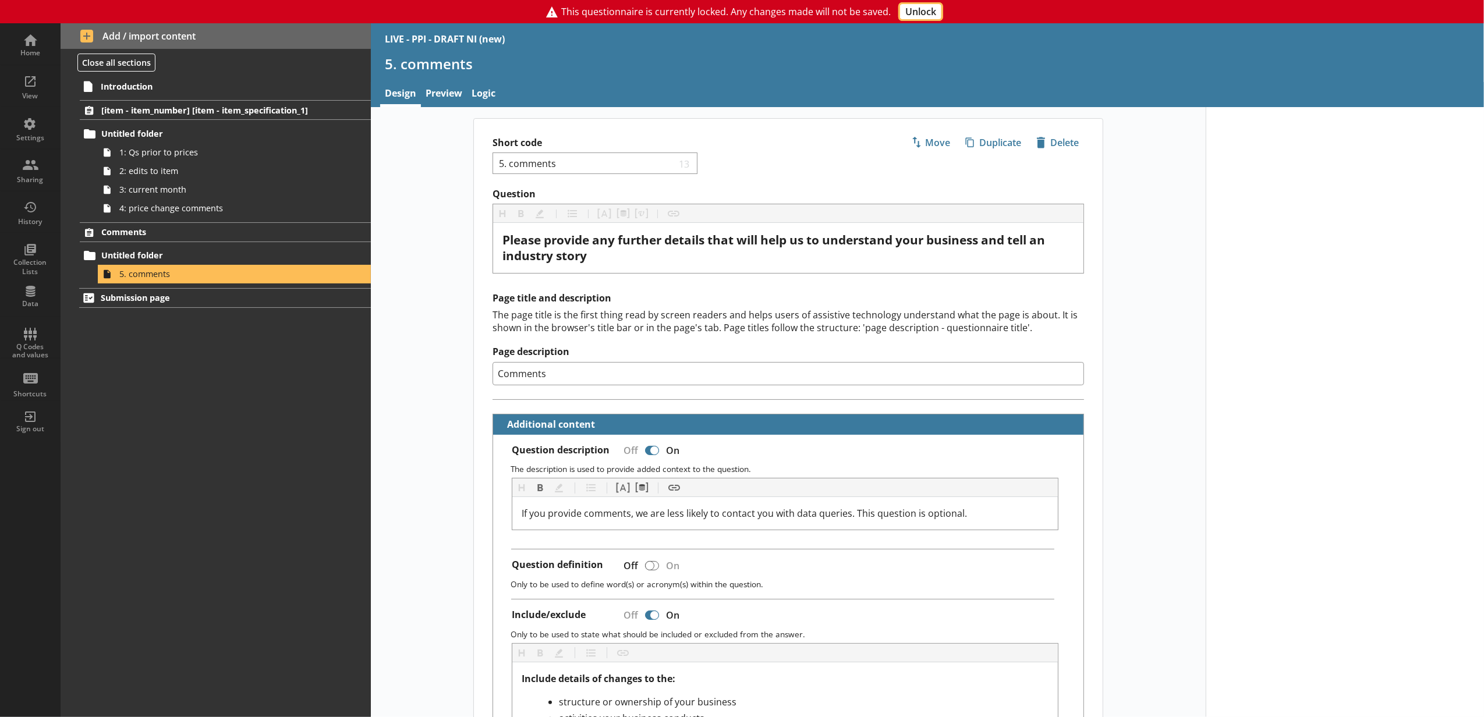
click at [916, 12] on button "Unlock" at bounding box center [920, 11] width 41 height 15
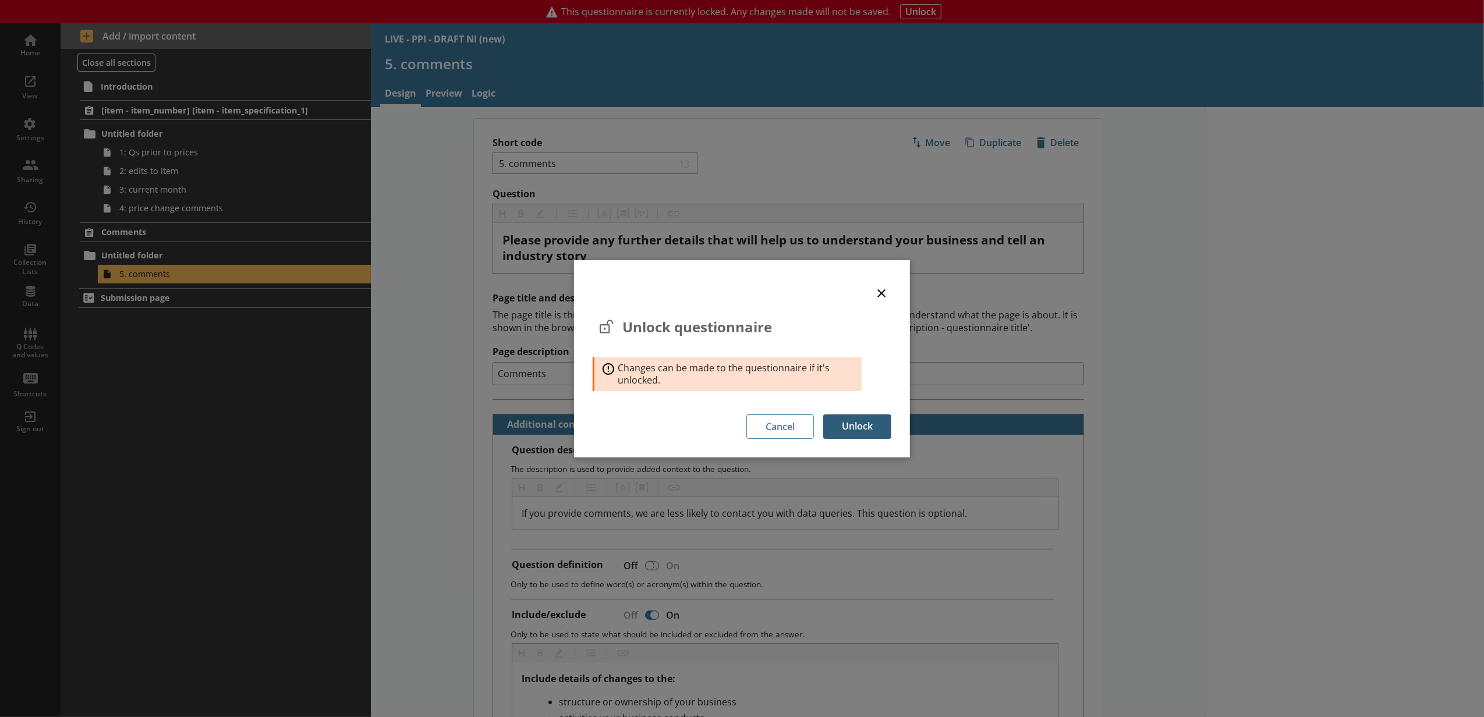
click at [848, 427] on button "Unlock" at bounding box center [857, 427] width 68 height 24
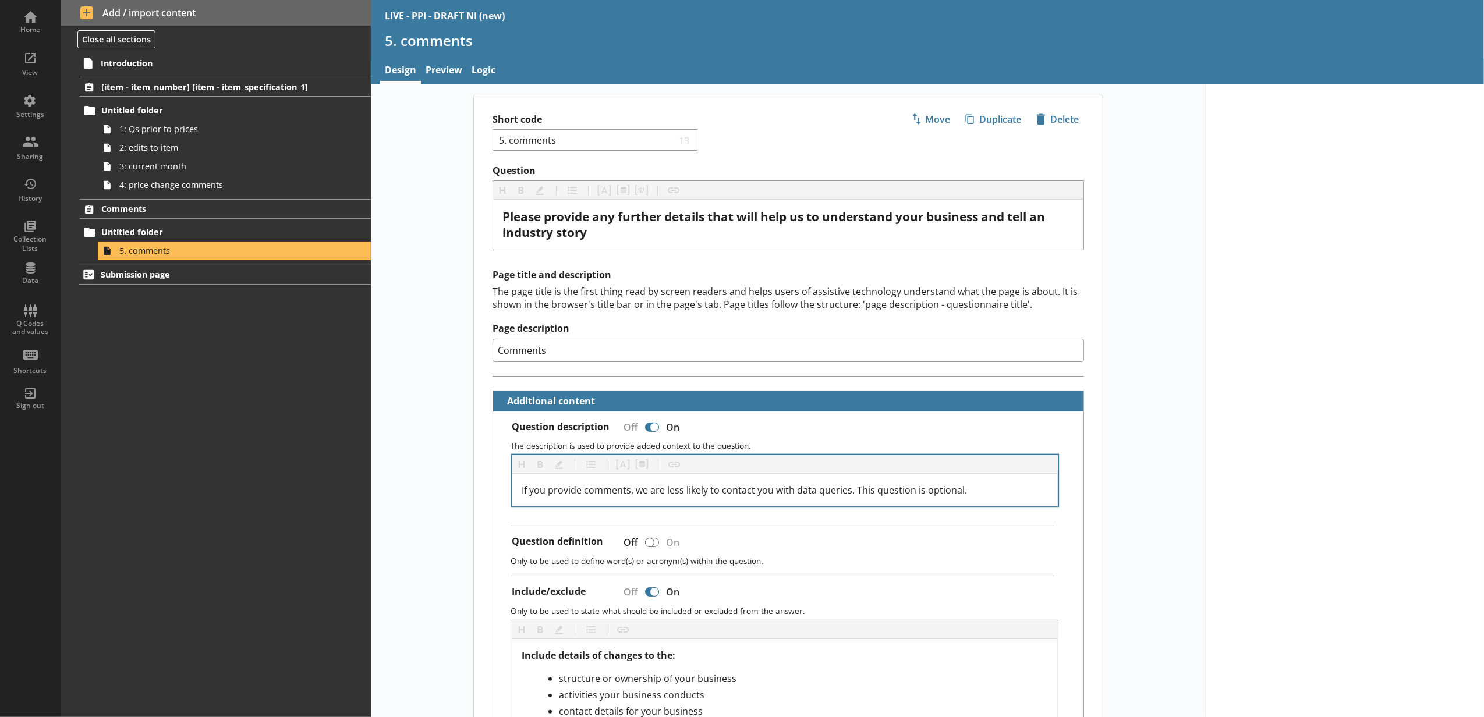
click at [969, 501] on div "If you provide comments, we are less likely to contact you with data queries. T…" at bounding box center [785, 490] width 546 height 33
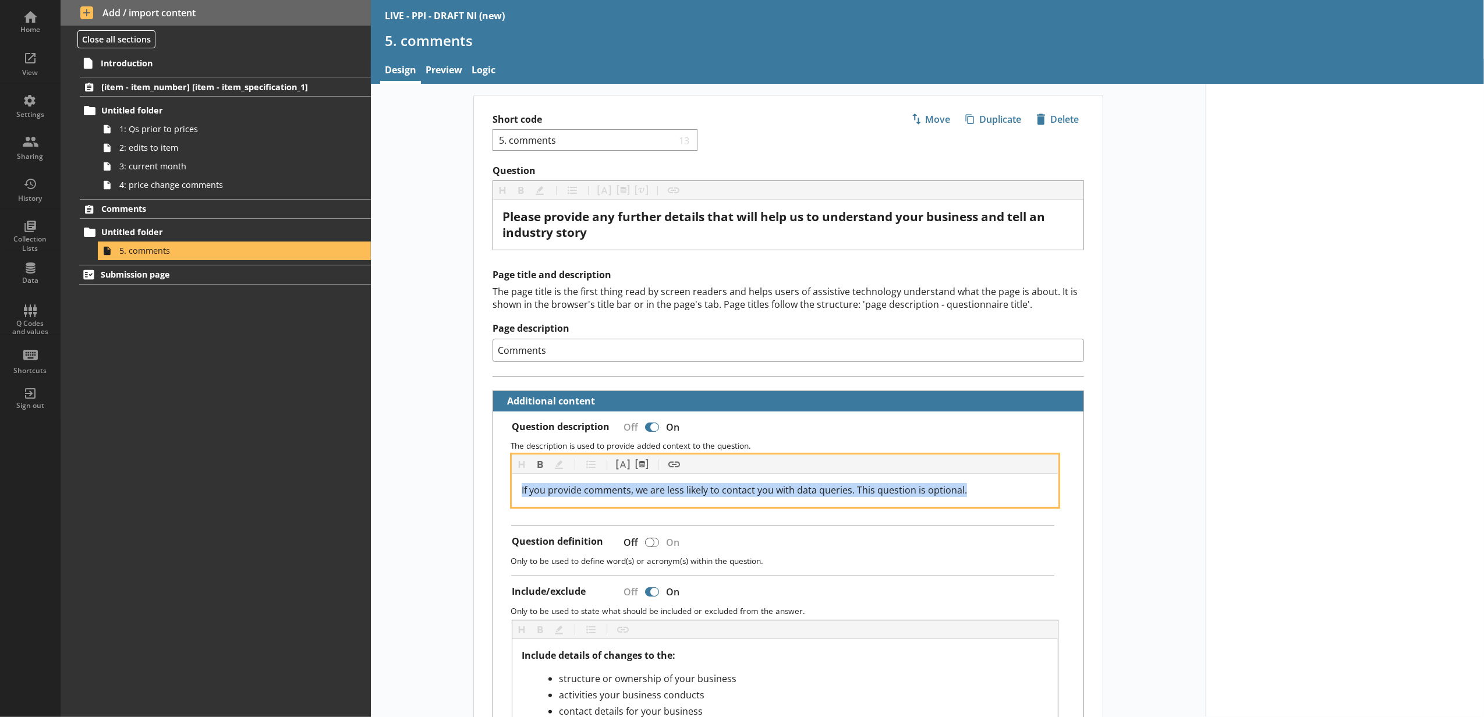
drag, startPoint x: 969, startPoint y: 492, endPoint x: 506, endPoint y: 477, distance: 463.7
click at [506, 477] on div "Heading Heading Bold Bold Highlight Highlight List List Pipe answer Pipe answer…" at bounding box center [788, 481] width 572 height 52
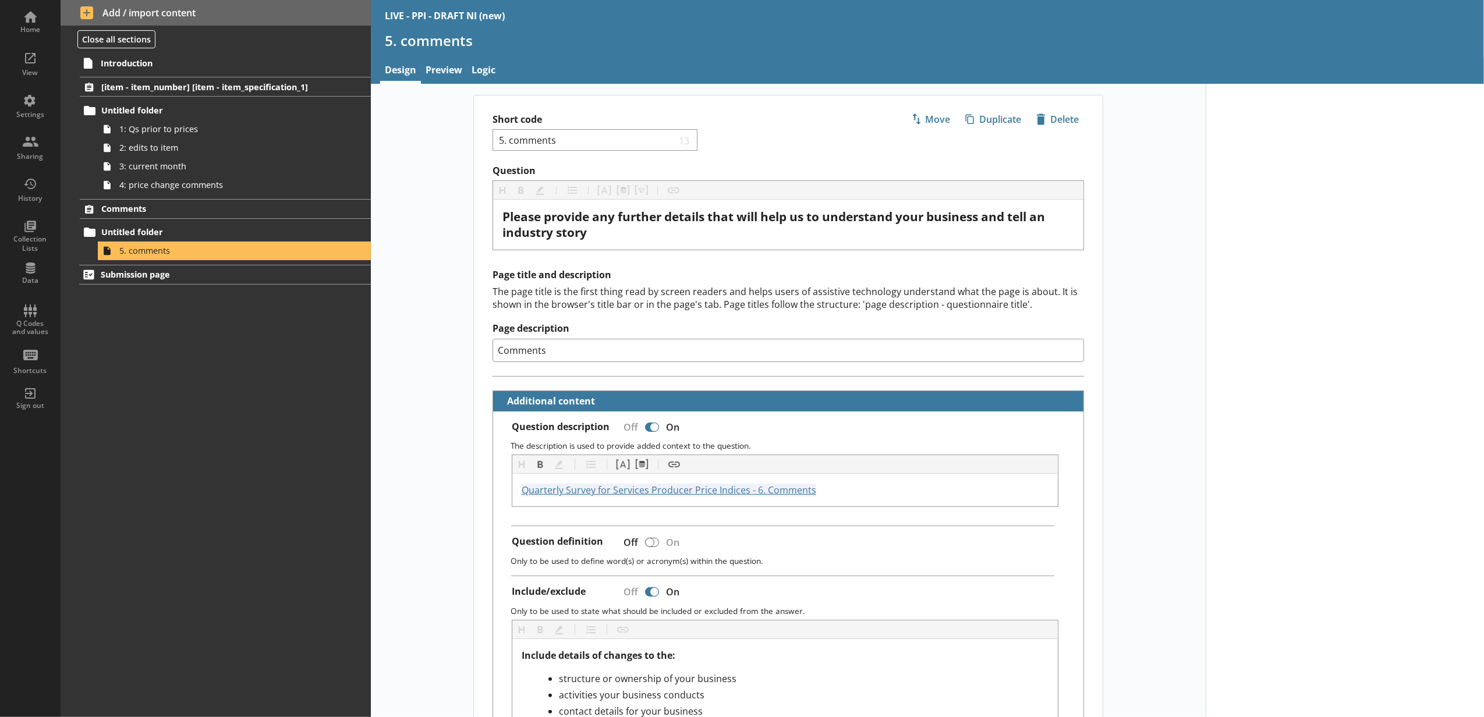
click at [1282, 403] on div at bounding box center [1345, 630] width 278 height 1093
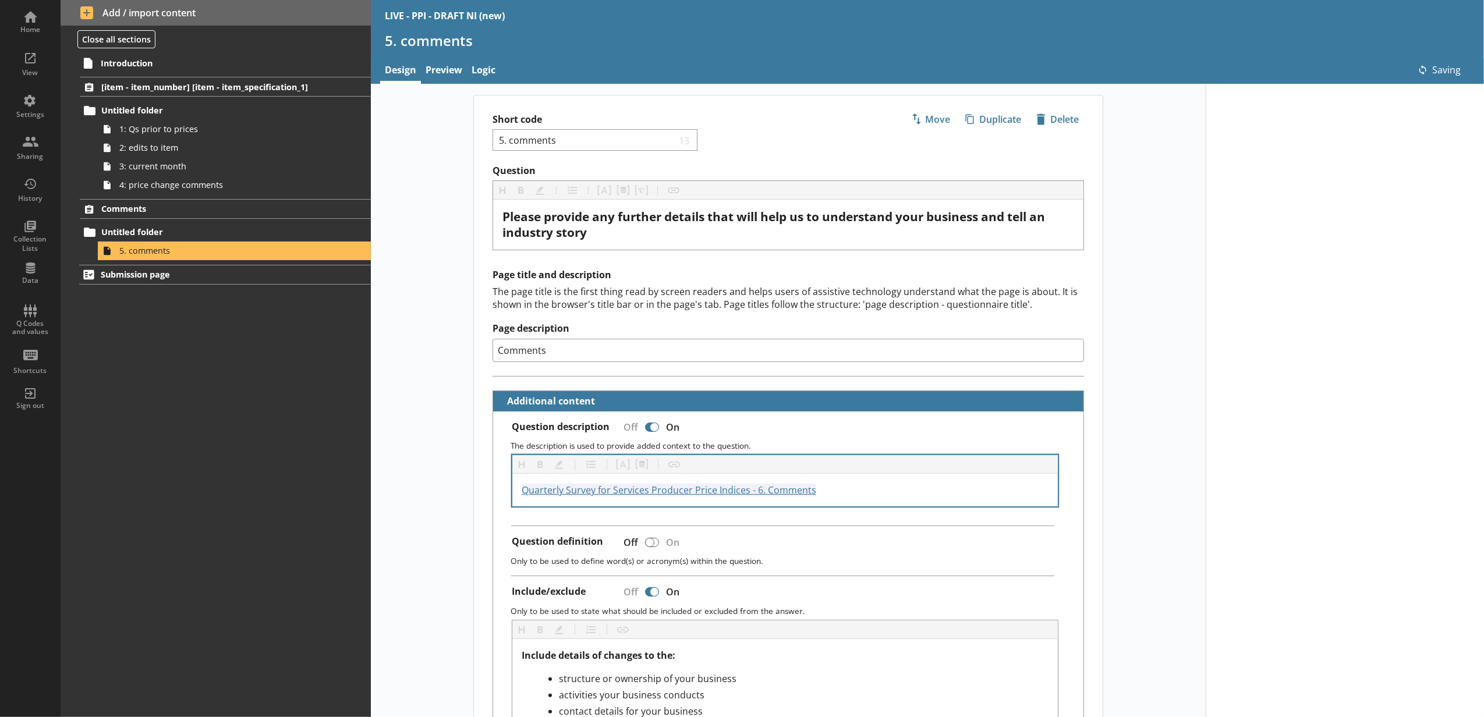
click at [862, 503] on div "Quarterly Survey for Services Producer Price Indices - 6. Comments [URL][DOMAIN…" at bounding box center [785, 490] width 546 height 33
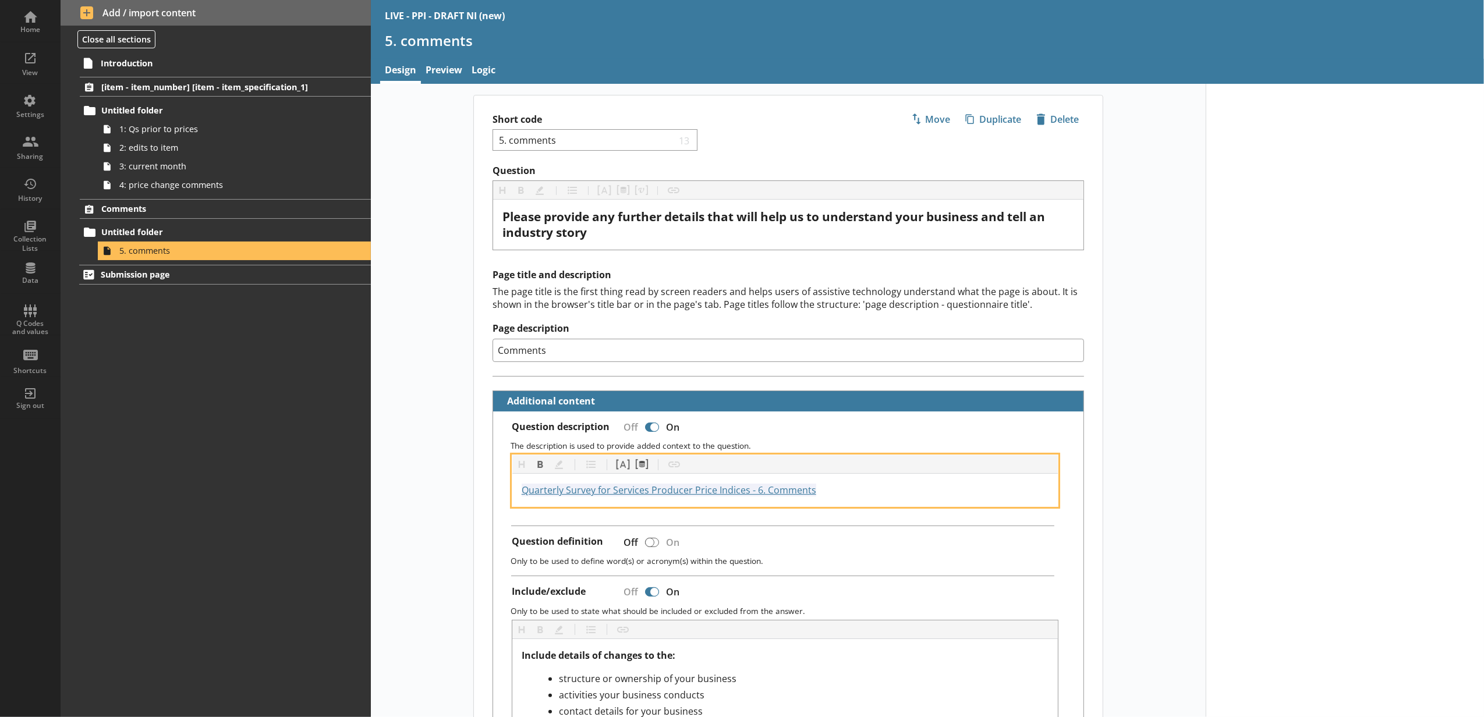
click at [855, 497] on div "Quarterly Survey for Services Producer Price Indices - 6. Comments [URL][DOMAIN…" at bounding box center [785, 490] width 527 height 14
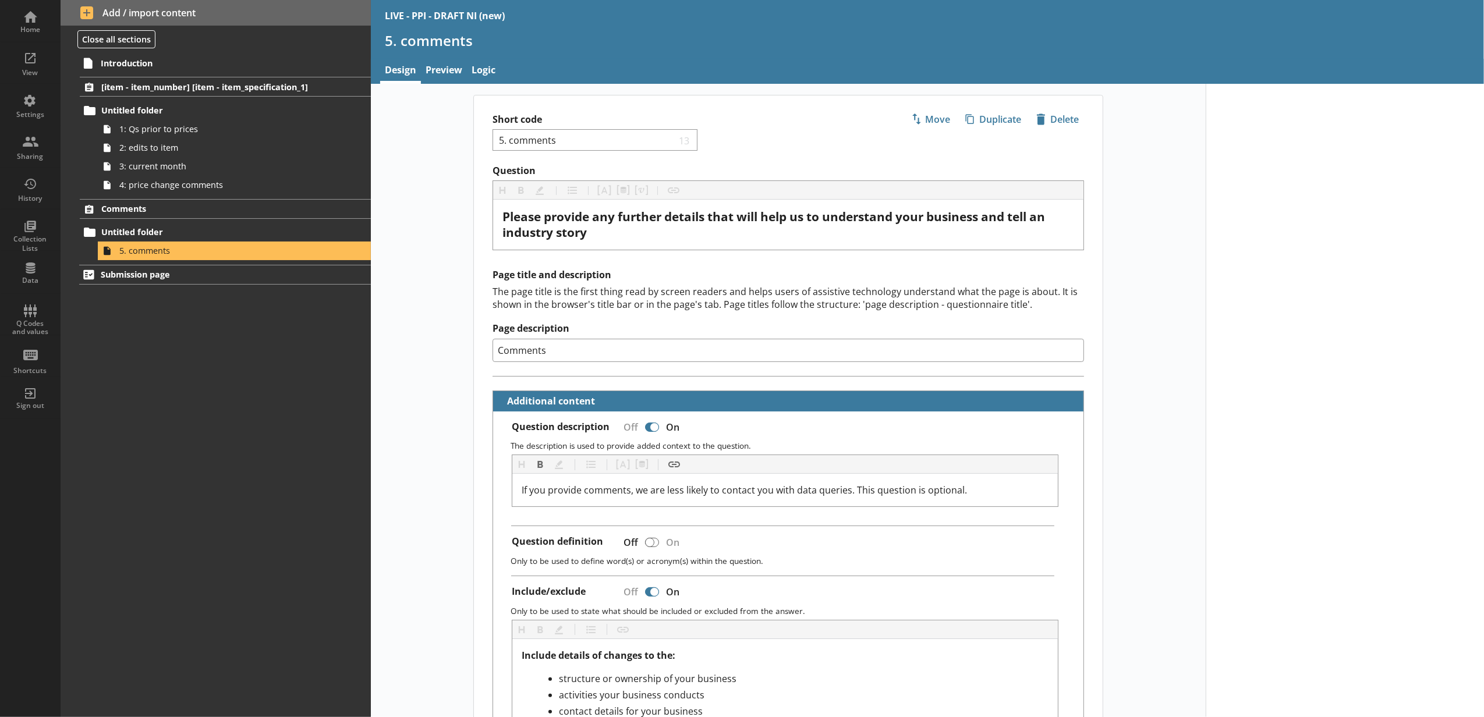
click at [1224, 441] on div at bounding box center [1345, 630] width 278 height 1093
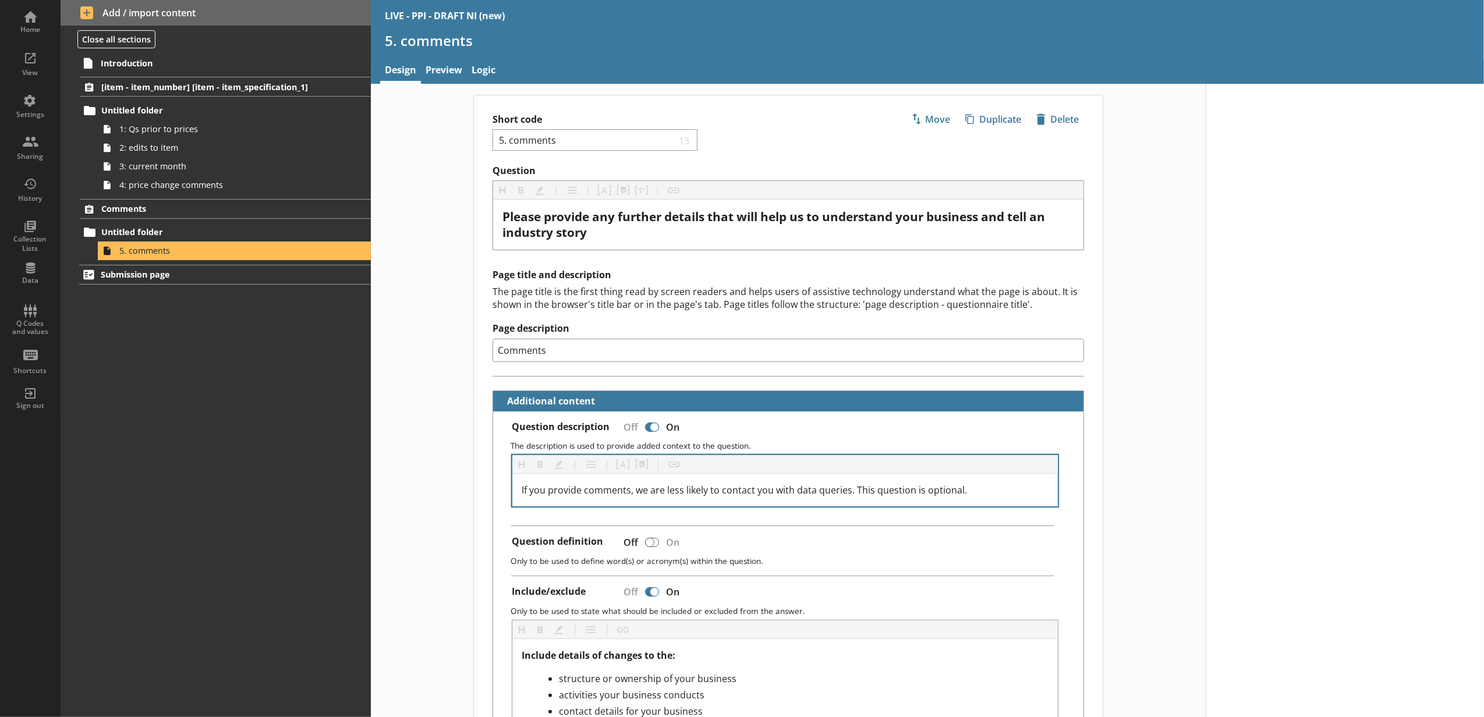
click at [973, 485] on div "If you provide comments, we are less likely to contact you with data queries. T…" at bounding box center [785, 490] width 546 height 33
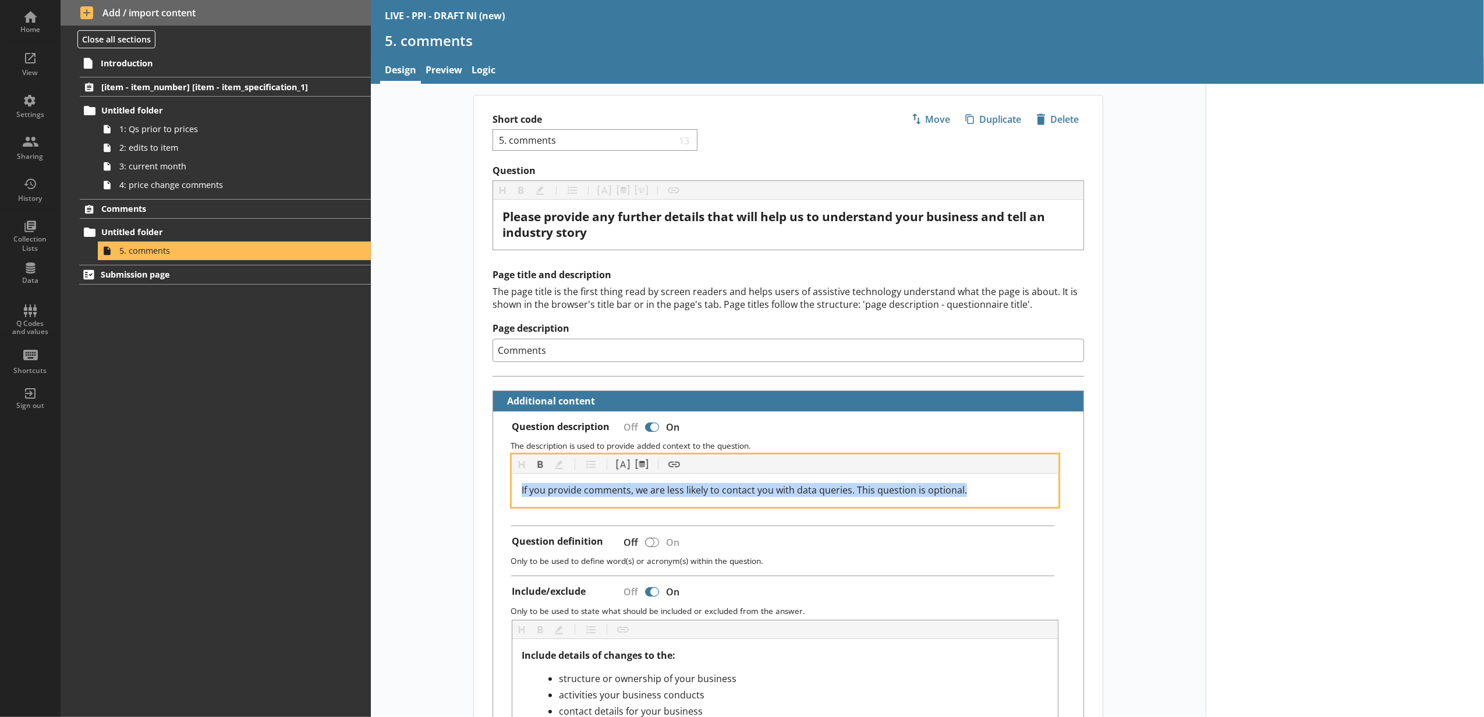
drag, startPoint x: 987, startPoint y: 491, endPoint x: 501, endPoint y: 491, distance: 486.7
click at [502, 491] on div "Heading Heading Bold Bold Highlight Highlight List List Pipe answer Pipe answer…" at bounding box center [788, 481] width 572 height 52
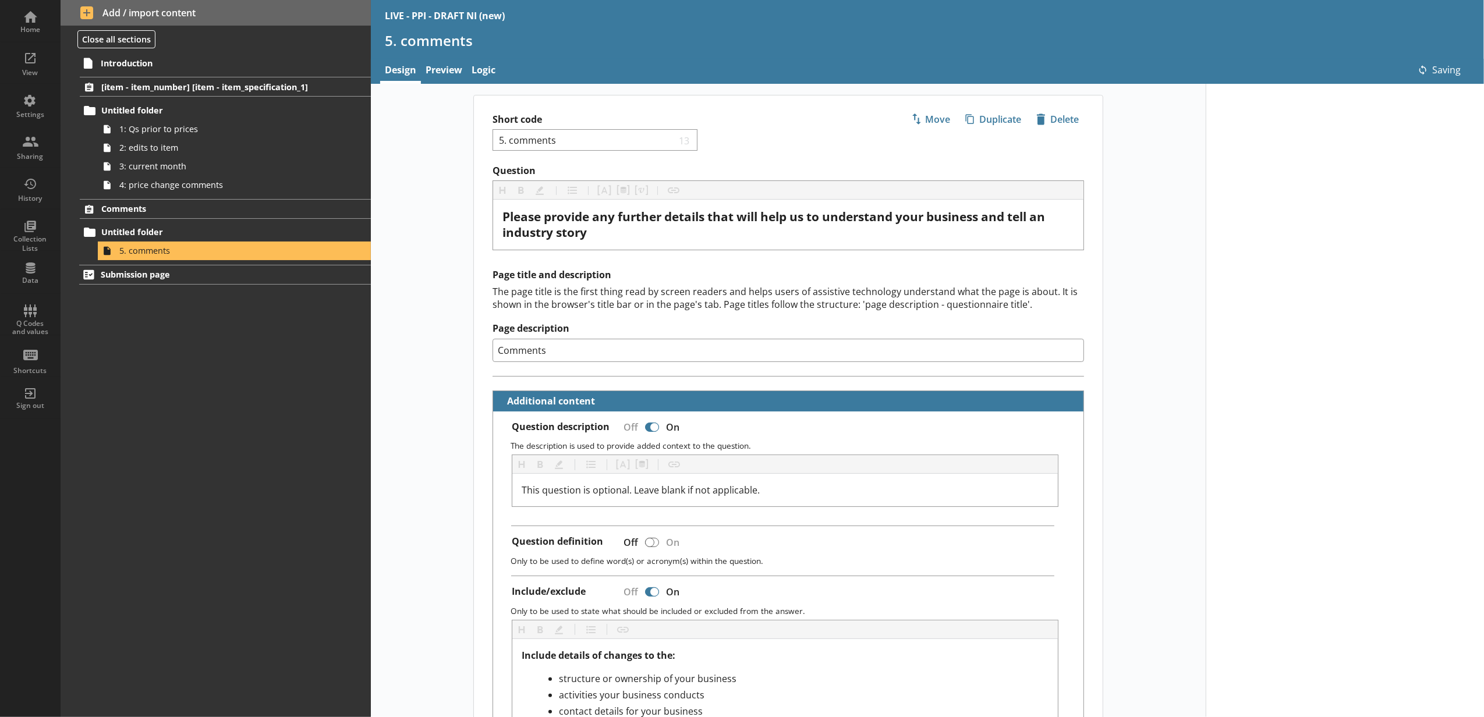
click at [1220, 453] on div at bounding box center [1345, 630] width 278 height 1093
click at [1207, 392] on div at bounding box center [1345, 630] width 278 height 1093
click at [28, 33] on div "Home" at bounding box center [30, 29] width 41 height 9
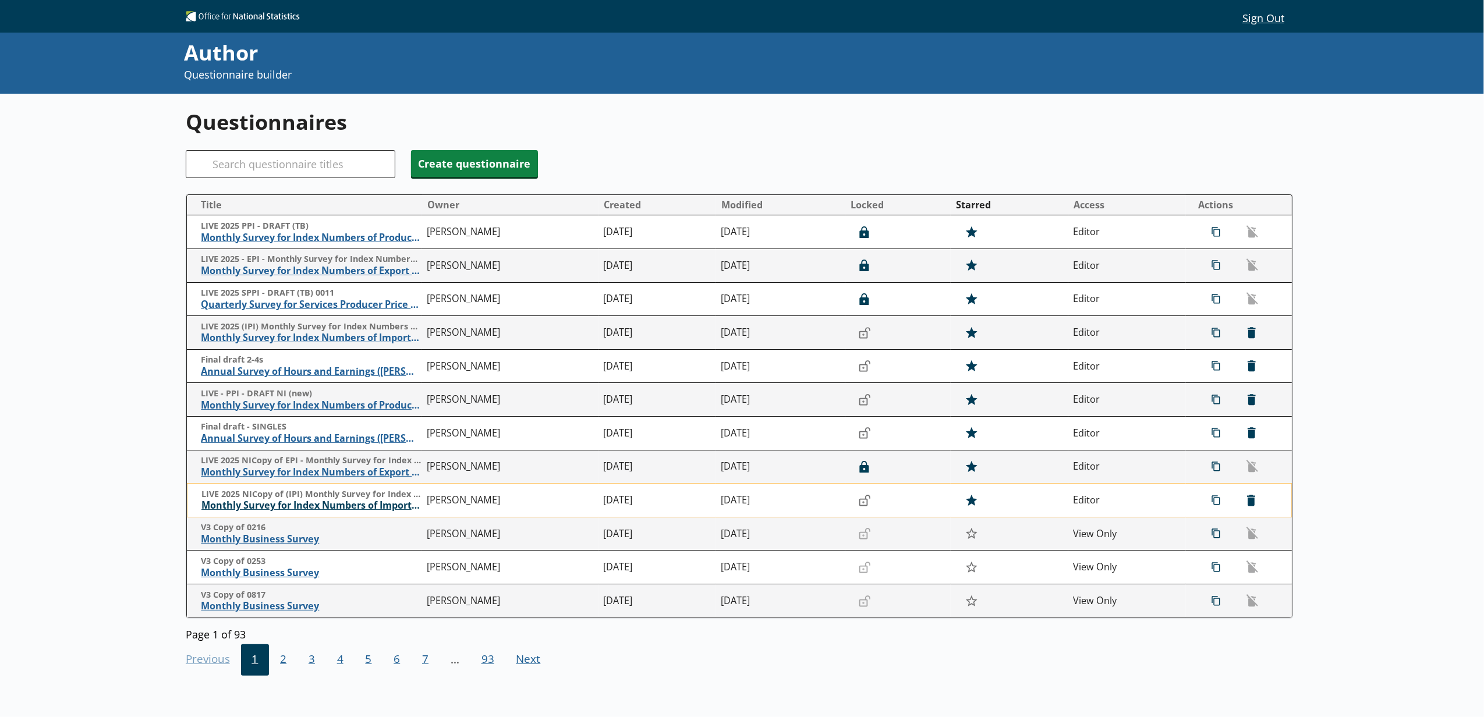
click at [275, 506] on span "Monthly Survey for Index Numbers of Import Prices - Price Quotation Return" at bounding box center [311, 506] width 220 height 12
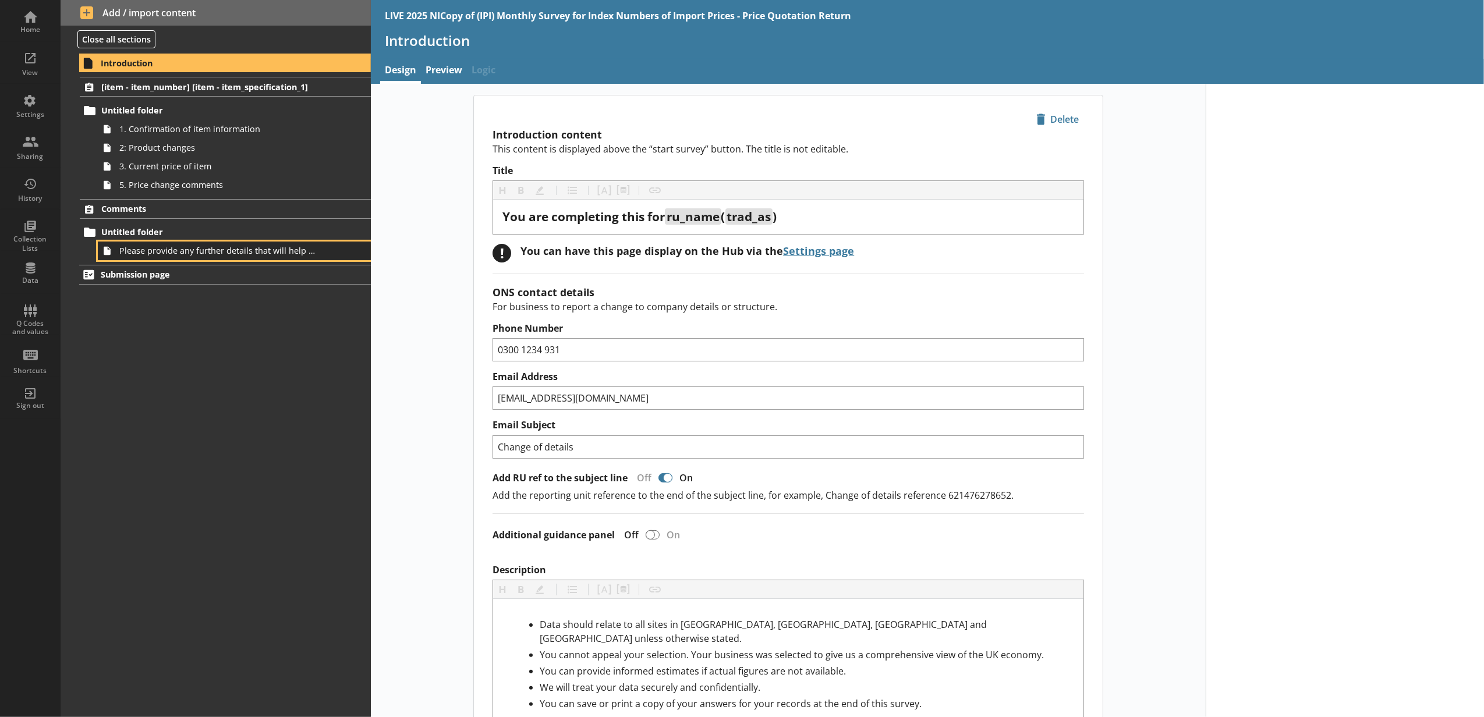
click at [199, 252] on span "Please provide any further details that will help us to understand your busines…" at bounding box center [218, 250] width 199 height 11
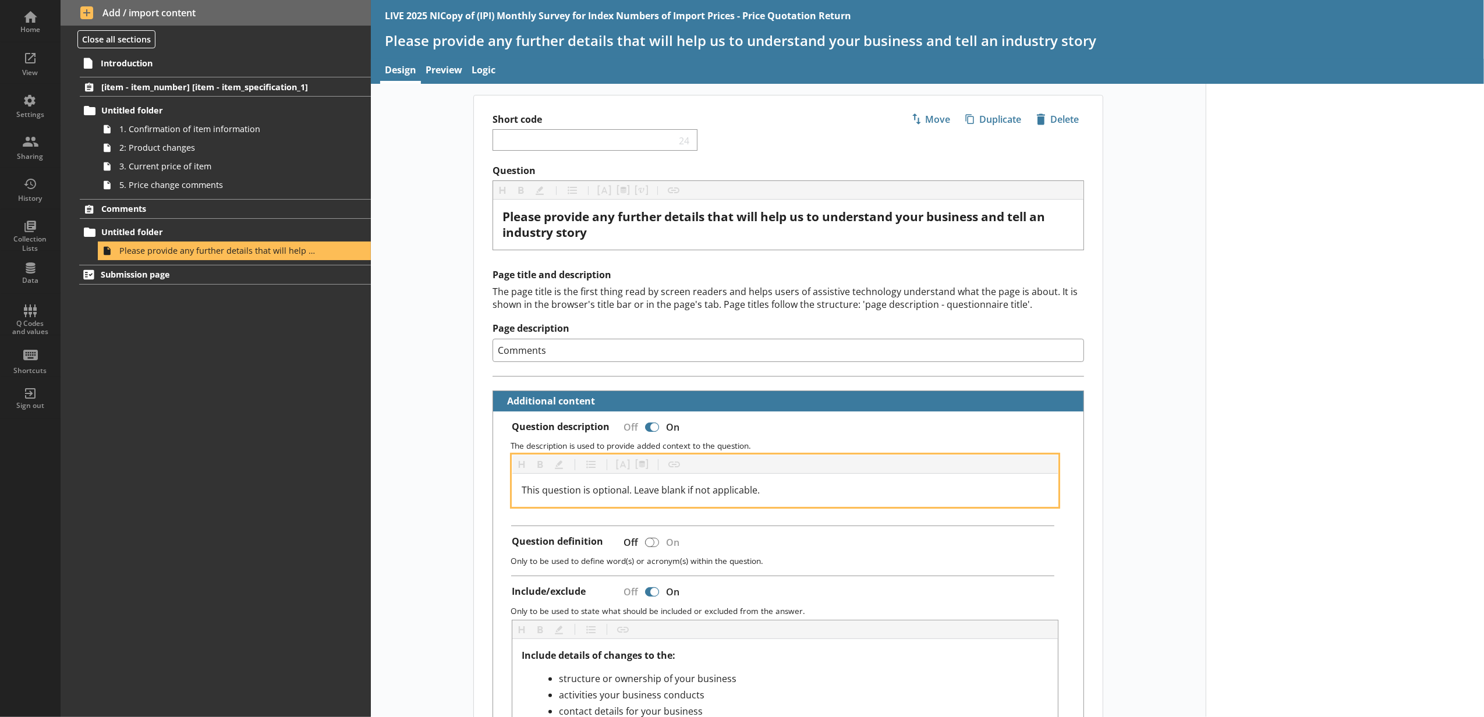
click at [782, 487] on div "This question is optional. Leave blank if not applicable." at bounding box center [785, 490] width 527 height 14
drag, startPoint x: 779, startPoint y: 487, endPoint x: 499, endPoint y: 497, distance: 280.2
click at [497, 491] on div "Question description Off On The description is used to provide added context to…" at bounding box center [788, 611] width 590 height 398
copy span "This question is optional. Leave blank if not applicable."
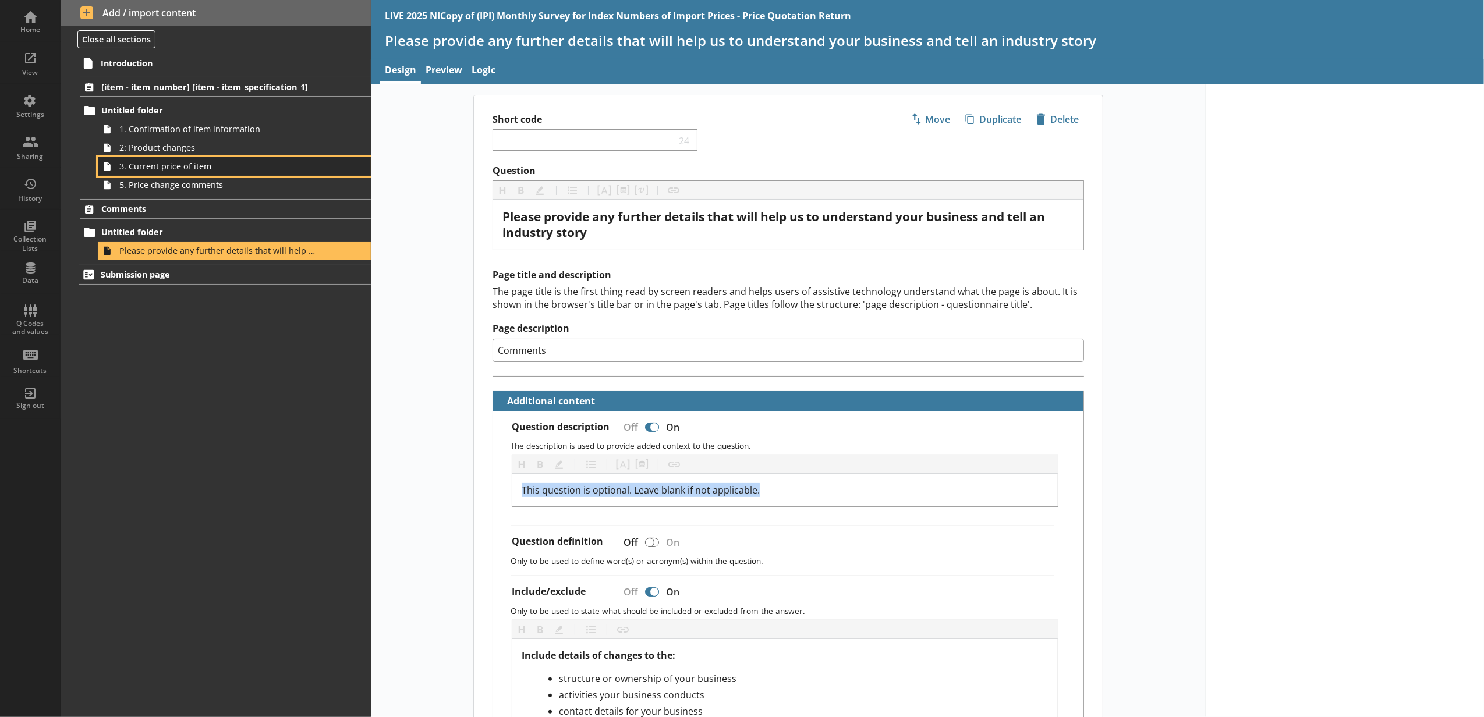
click at [240, 164] on span "3. Current price of item" at bounding box center [218, 166] width 199 height 11
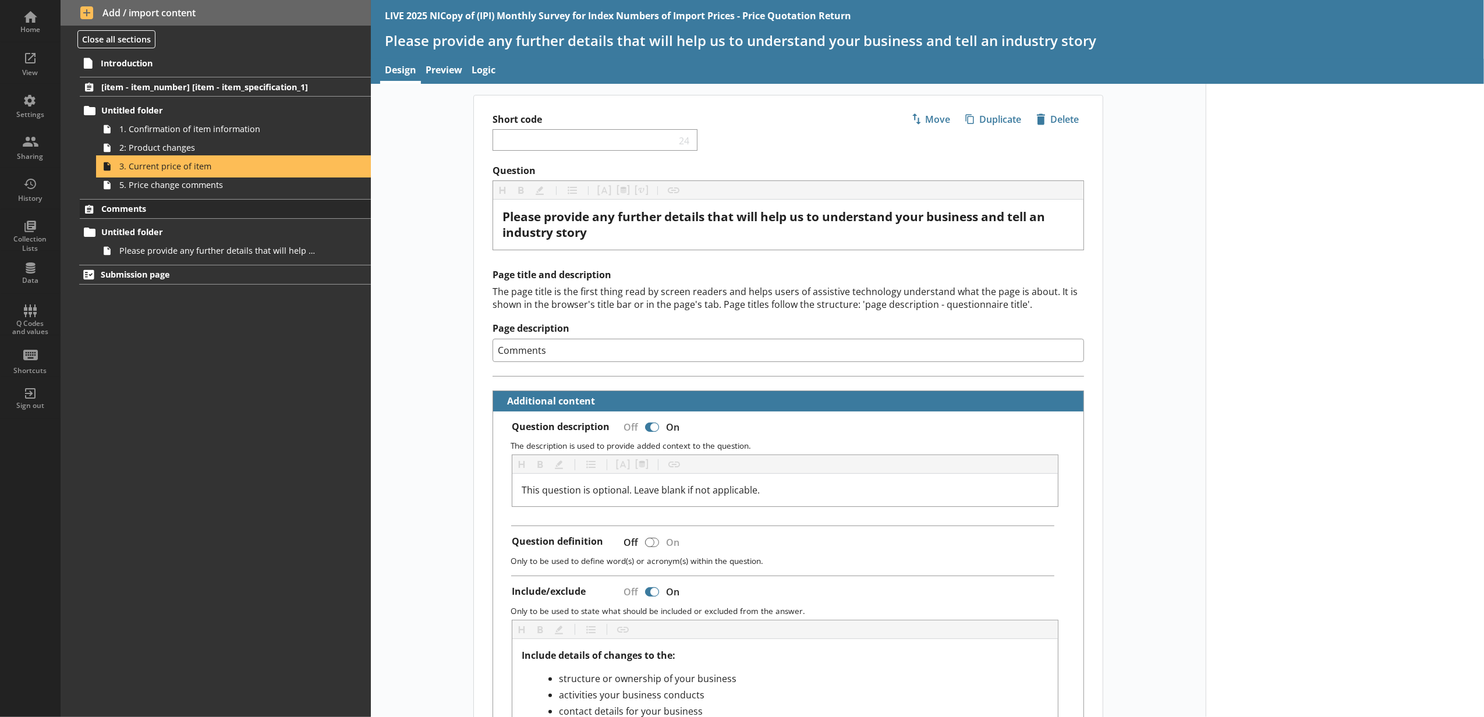
type textarea "x"
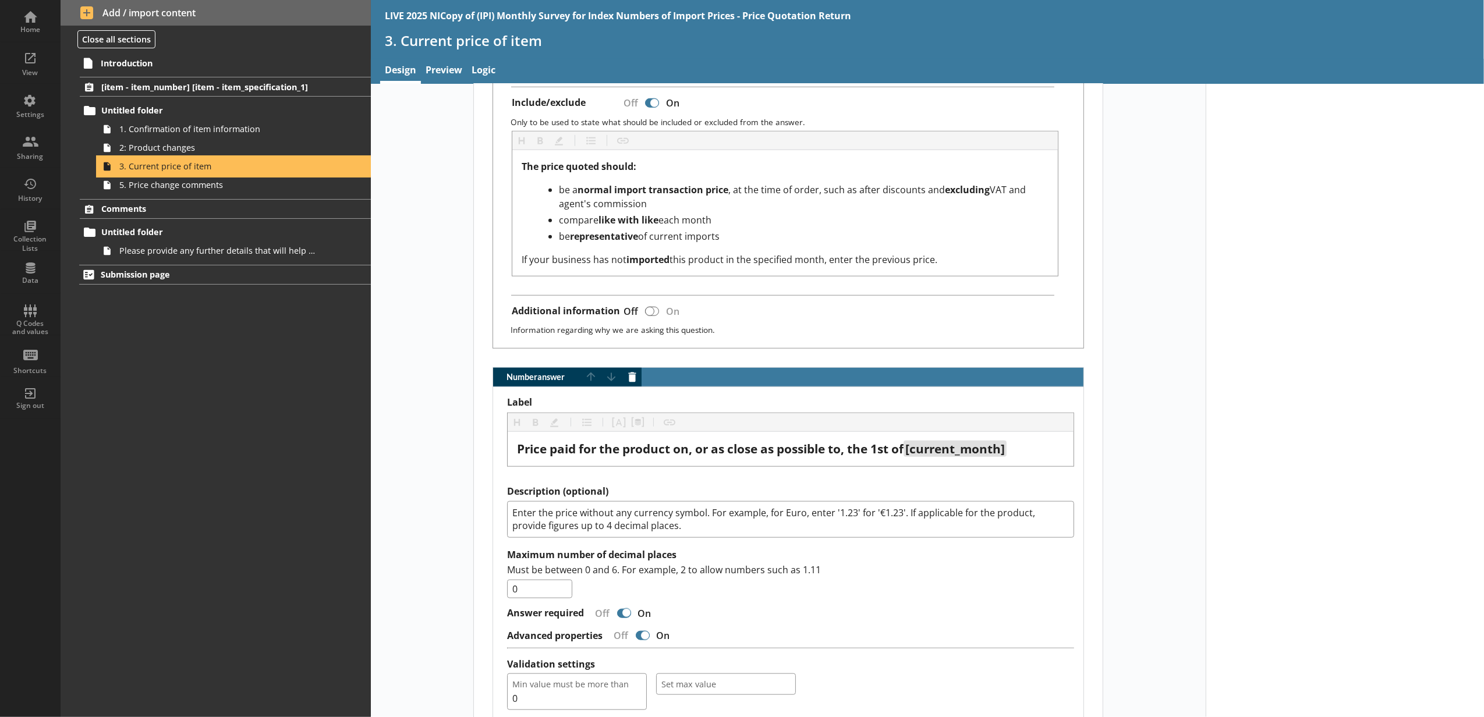
scroll to position [1164, 0]
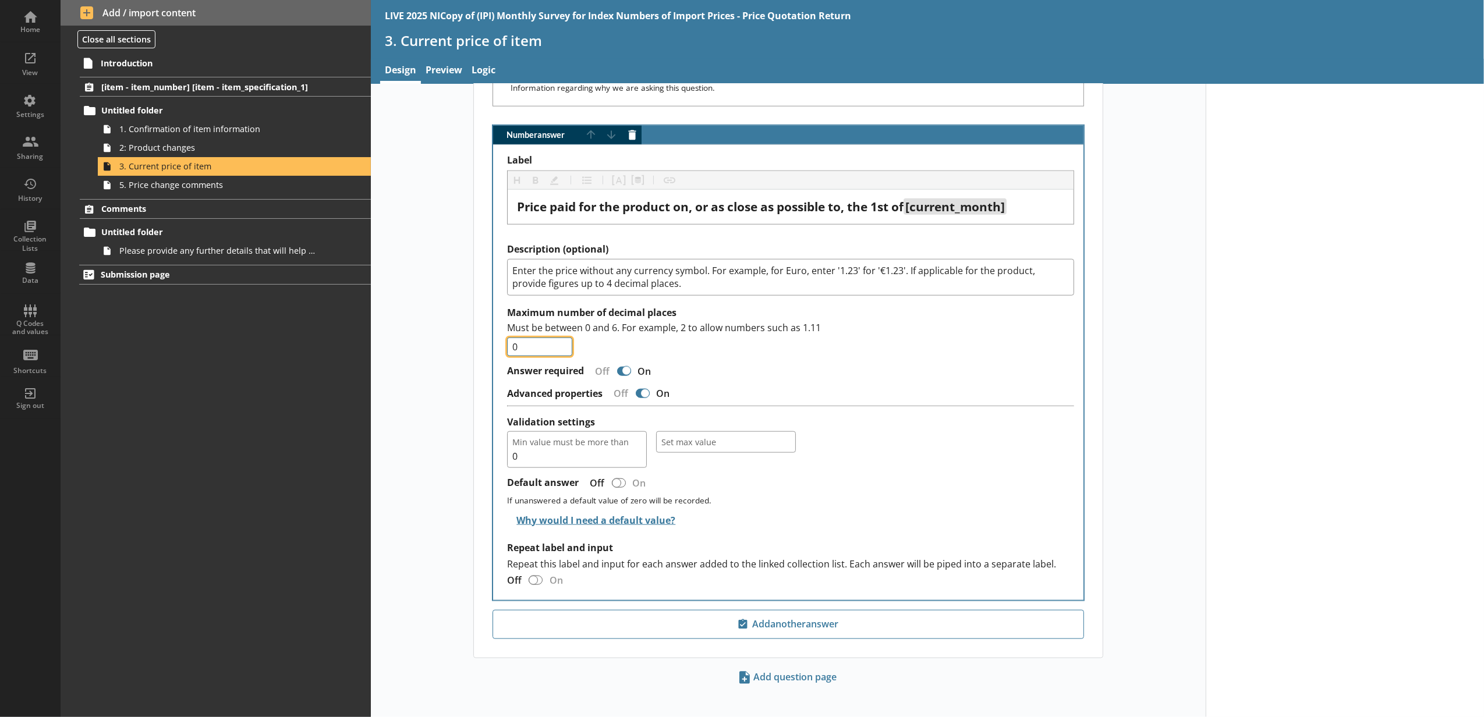
click at [538, 355] on input "0" at bounding box center [539, 347] width 65 height 19
type input "3"
type input "4"
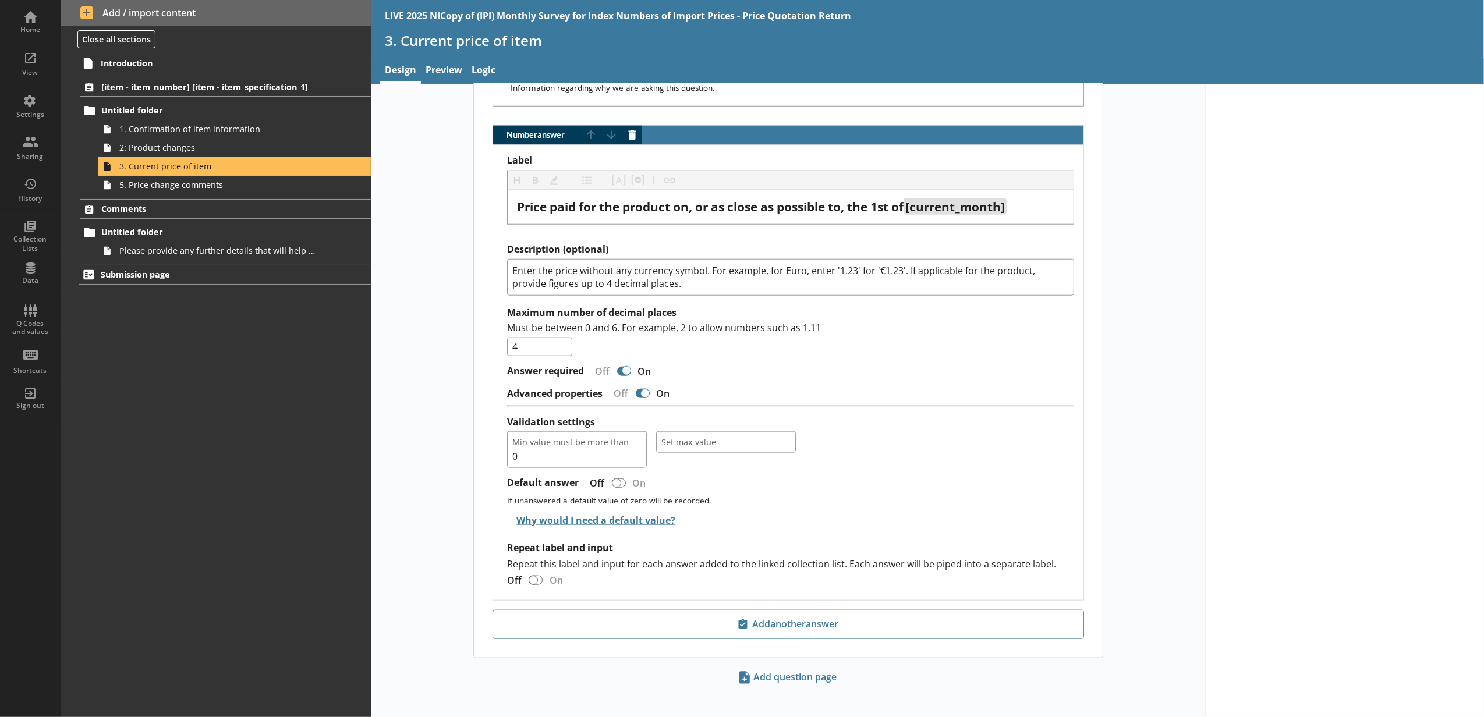
type textarea "x"
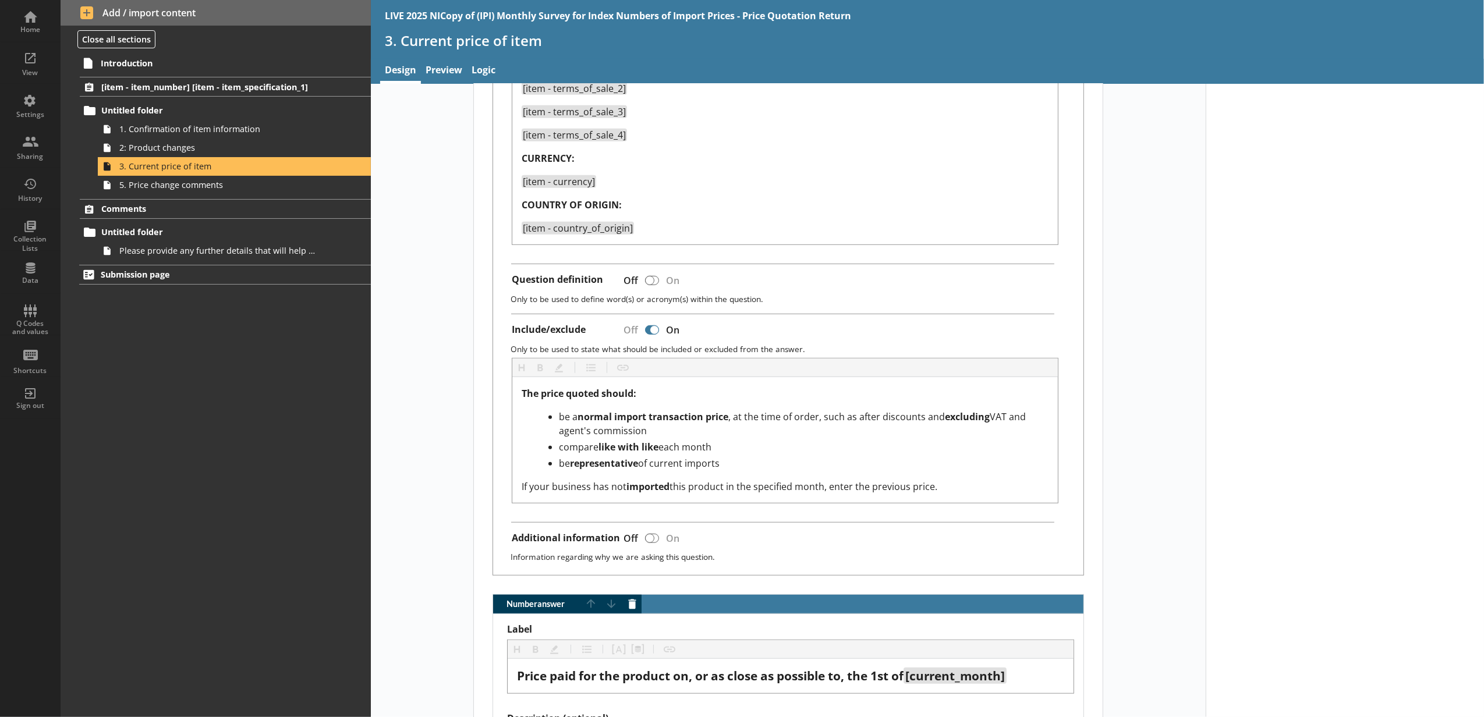
scroll to position [646, 0]
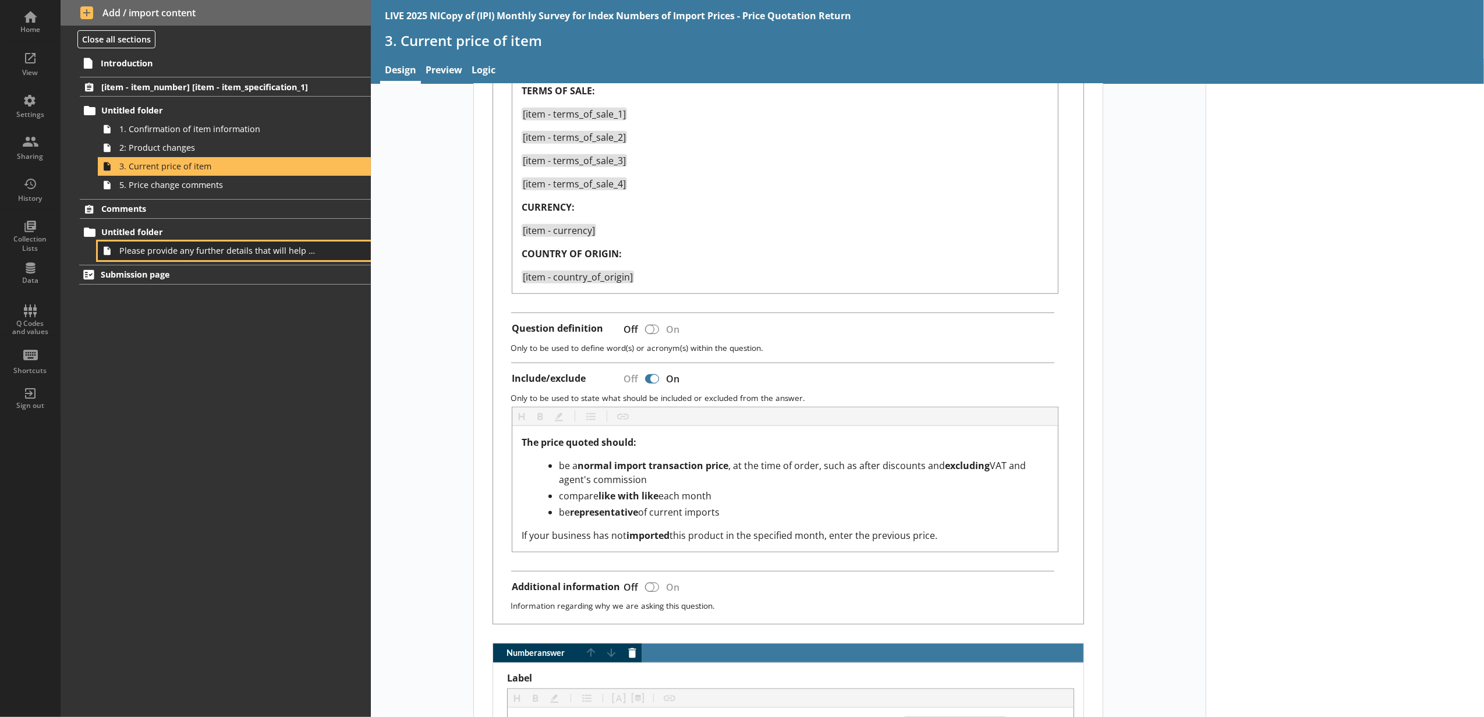
click at [222, 258] on link "Please provide any further details that will help us to understand your busines…" at bounding box center [234, 251] width 273 height 19
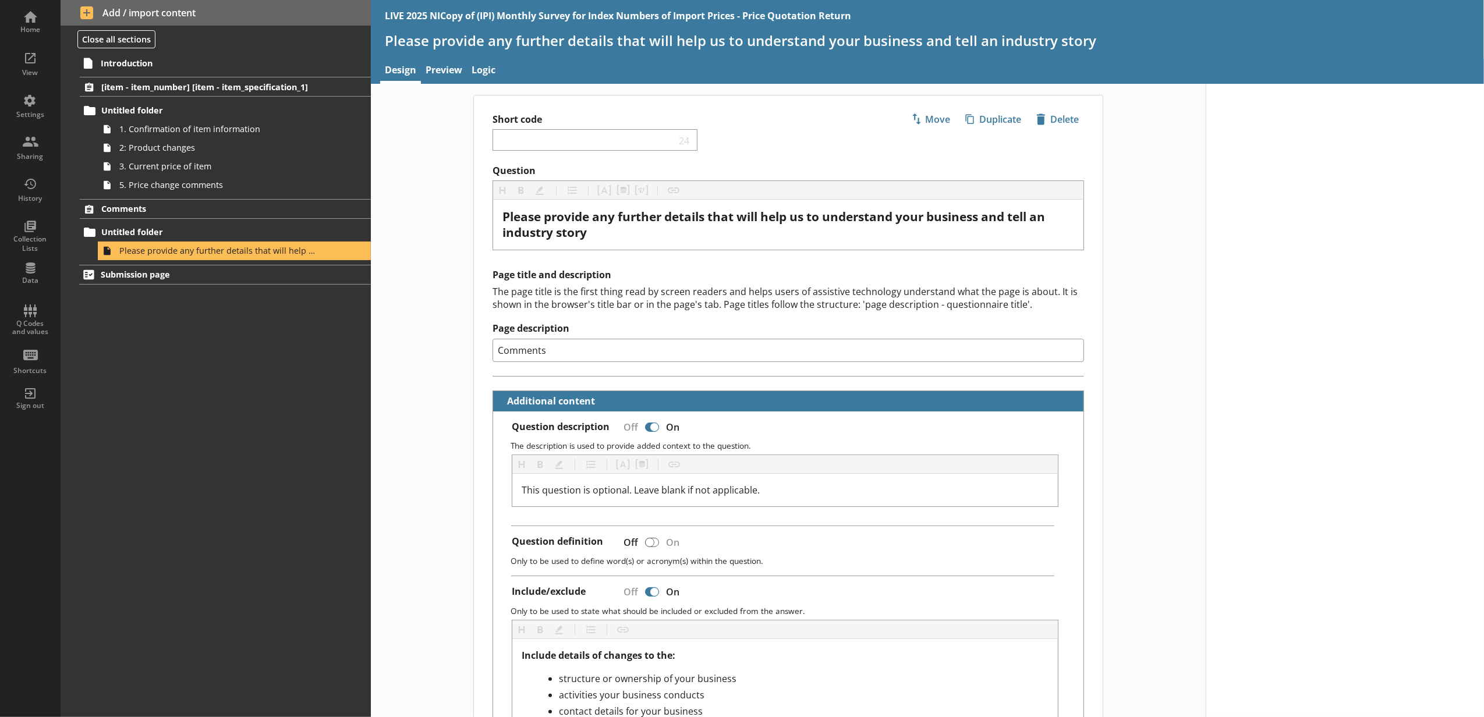
click at [1312, 311] on div at bounding box center [1345, 630] width 278 height 1093
click at [52, 123] on link "Settings" at bounding box center [30, 105] width 61 height 42
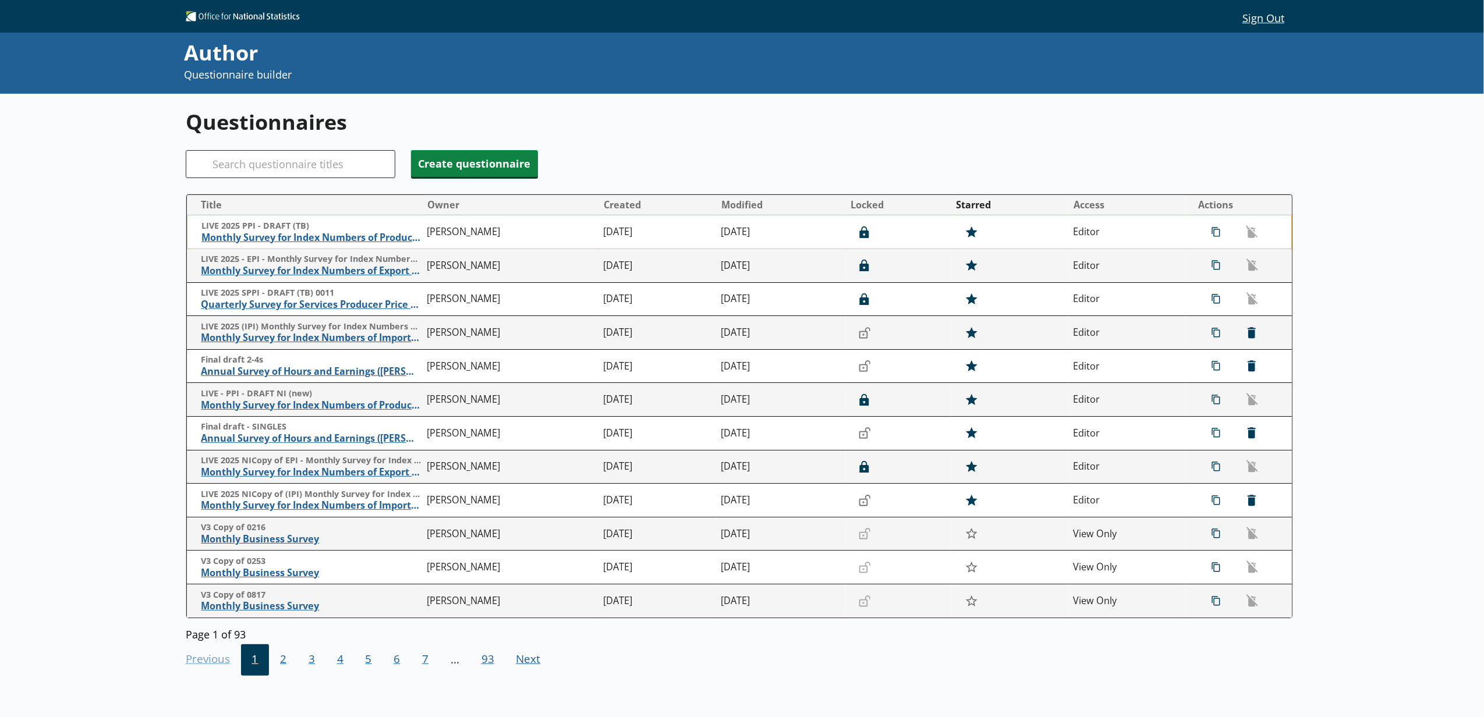
click at [345, 246] on td "LIVE 2025 PPI - DRAFT (TB) Monthly Survey for Index Numbers of Producer Prices …" at bounding box center [304, 232] width 235 height 34
click at [345, 243] on span "Monthly Survey for Index Numbers of Producer Prices - Price Quotation Return" at bounding box center [311, 238] width 220 height 12
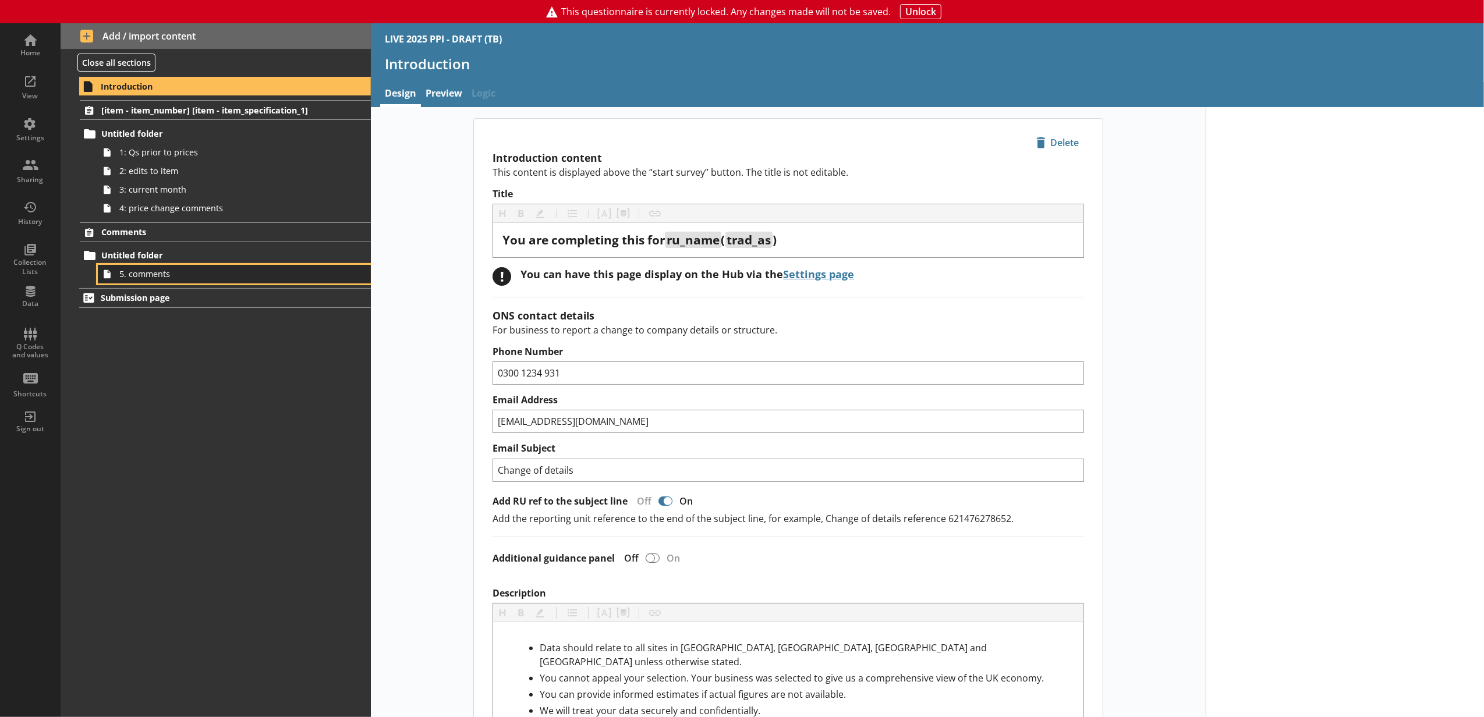
click at [214, 278] on span "5. comments" at bounding box center [218, 273] width 199 height 11
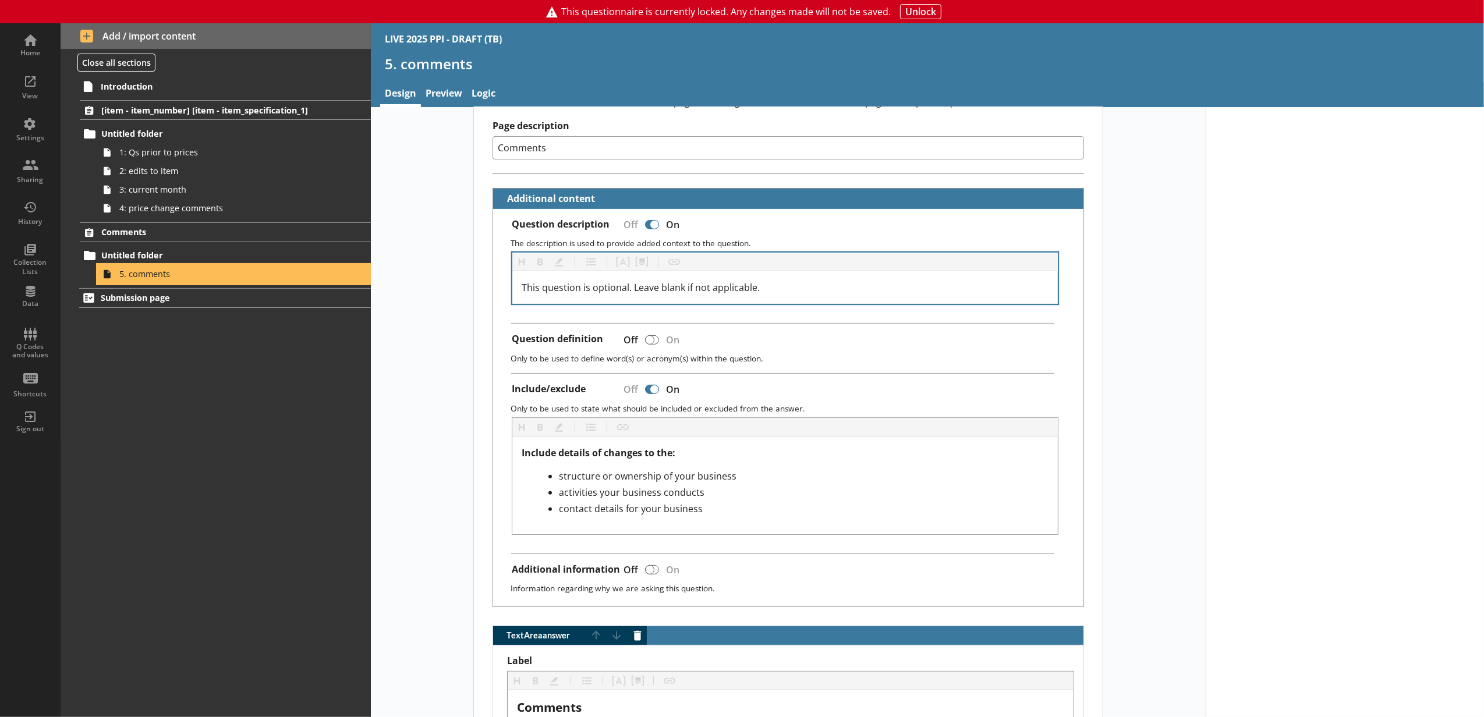
scroll to position [101, 0]
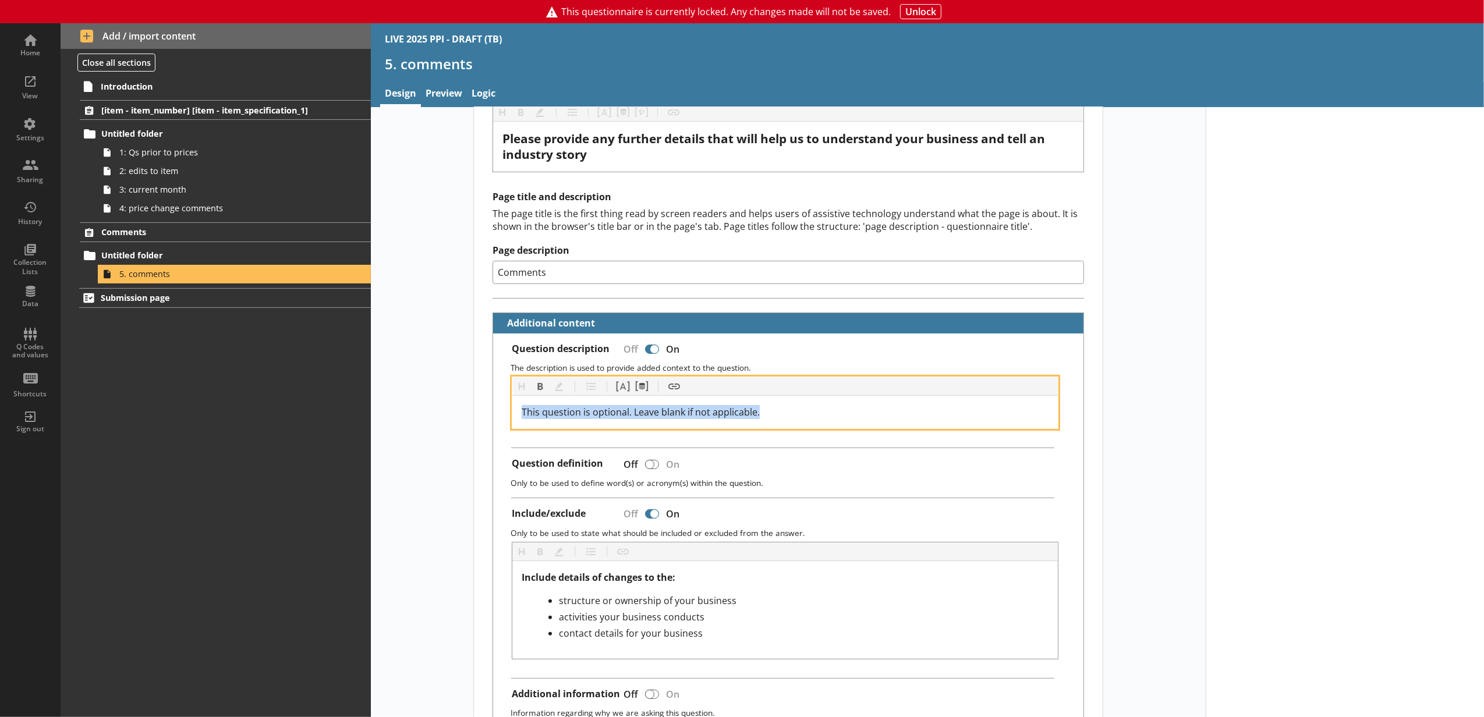
drag, startPoint x: 768, startPoint y: 408, endPoint x: 511, endPoint y: 415, distance: 257.4
click at [512, 415] on div "This question is optional. Leave blank if not applicable." at bounding box center [785, 412] width 546 height 33
copy span "This question is optional. Leave blank if not applicable."
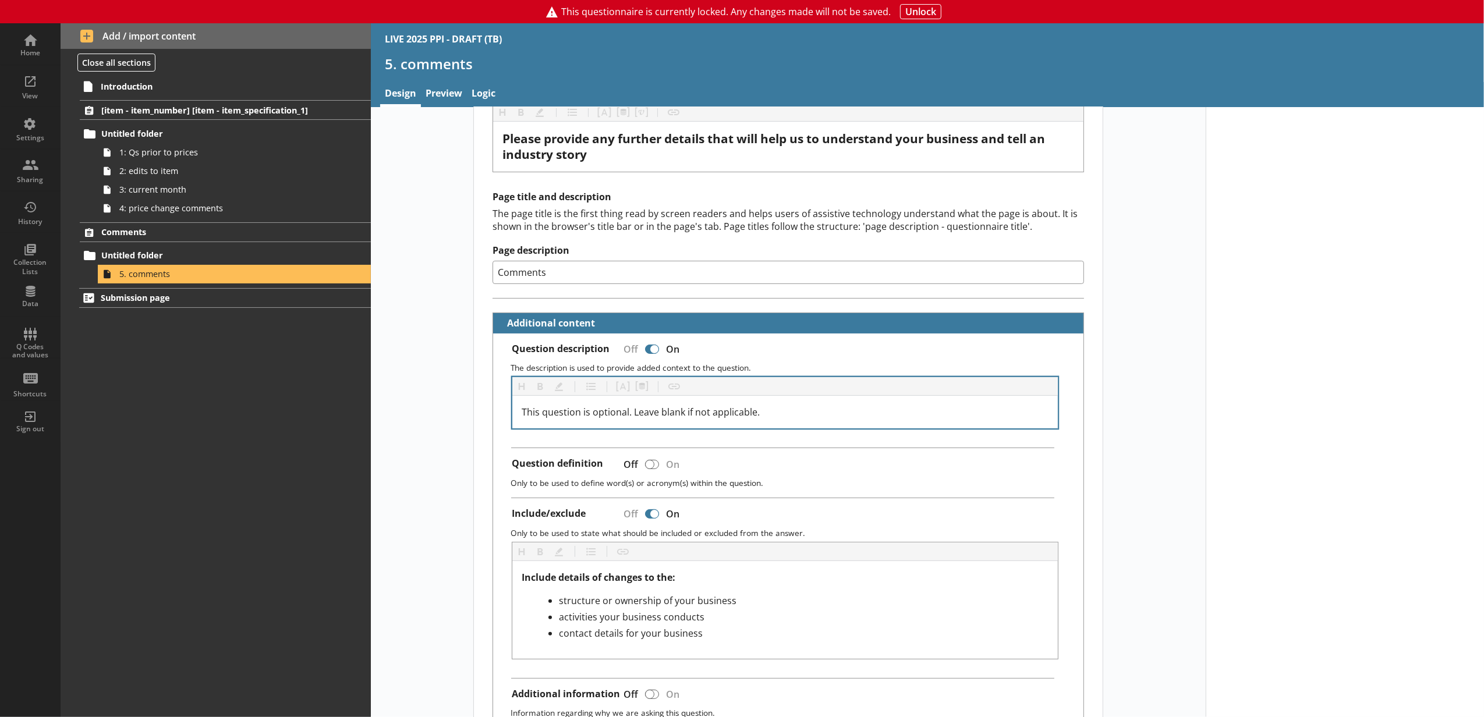
click at [799, 399] on div "This question is optional. Leave blank if not applicable." at bounding box center [785, 412] width 546 height 33
click at [795, 424] on div "This question is optional. Leave blank if not applicable." at bounding box center [785, 412] width 546 height 33
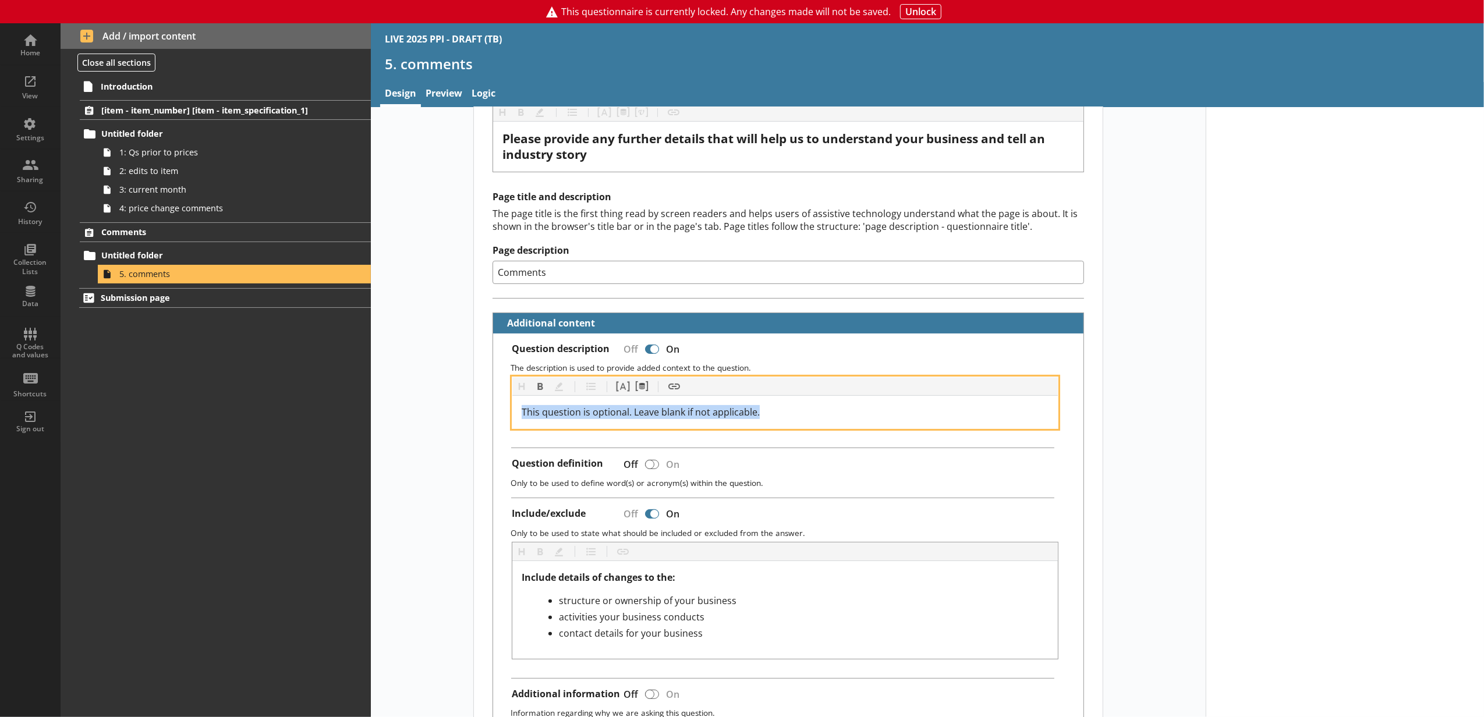
drag, startPoint x: 790, startPoint y: 413, endPoint x: 520, endPoint y: 429, distance: 270.6
click at [512, 428] on div "This question is optional. Leave blank if not applicable." at bounding box center [785, 412] width 546 height 33
copy span "This question is optional. Leave blank if not applicable."
